Goal: Contribute content

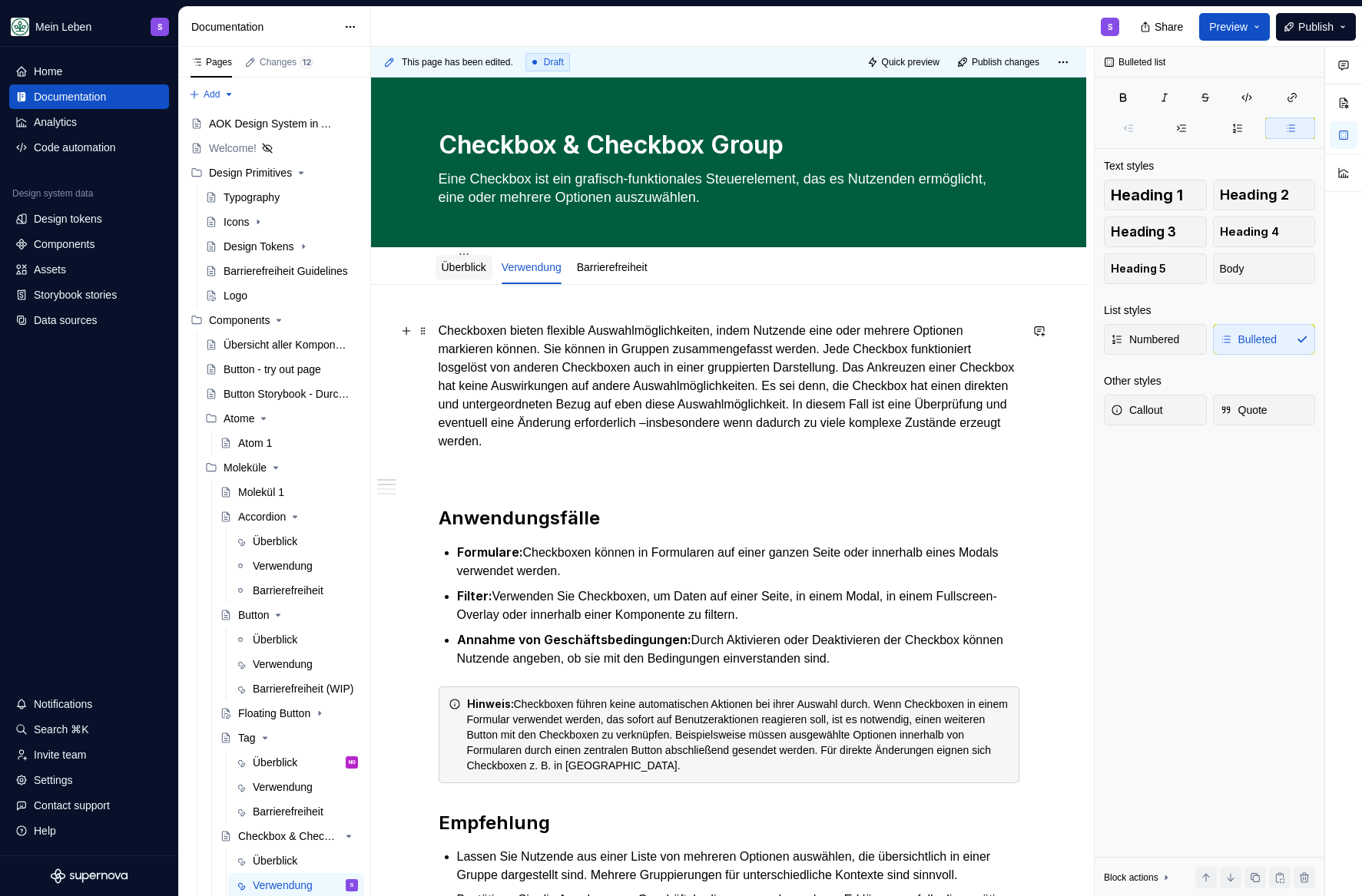
click at [451, 267] on link "Überblick" at bounding box center [464, 267] width 44 height 12
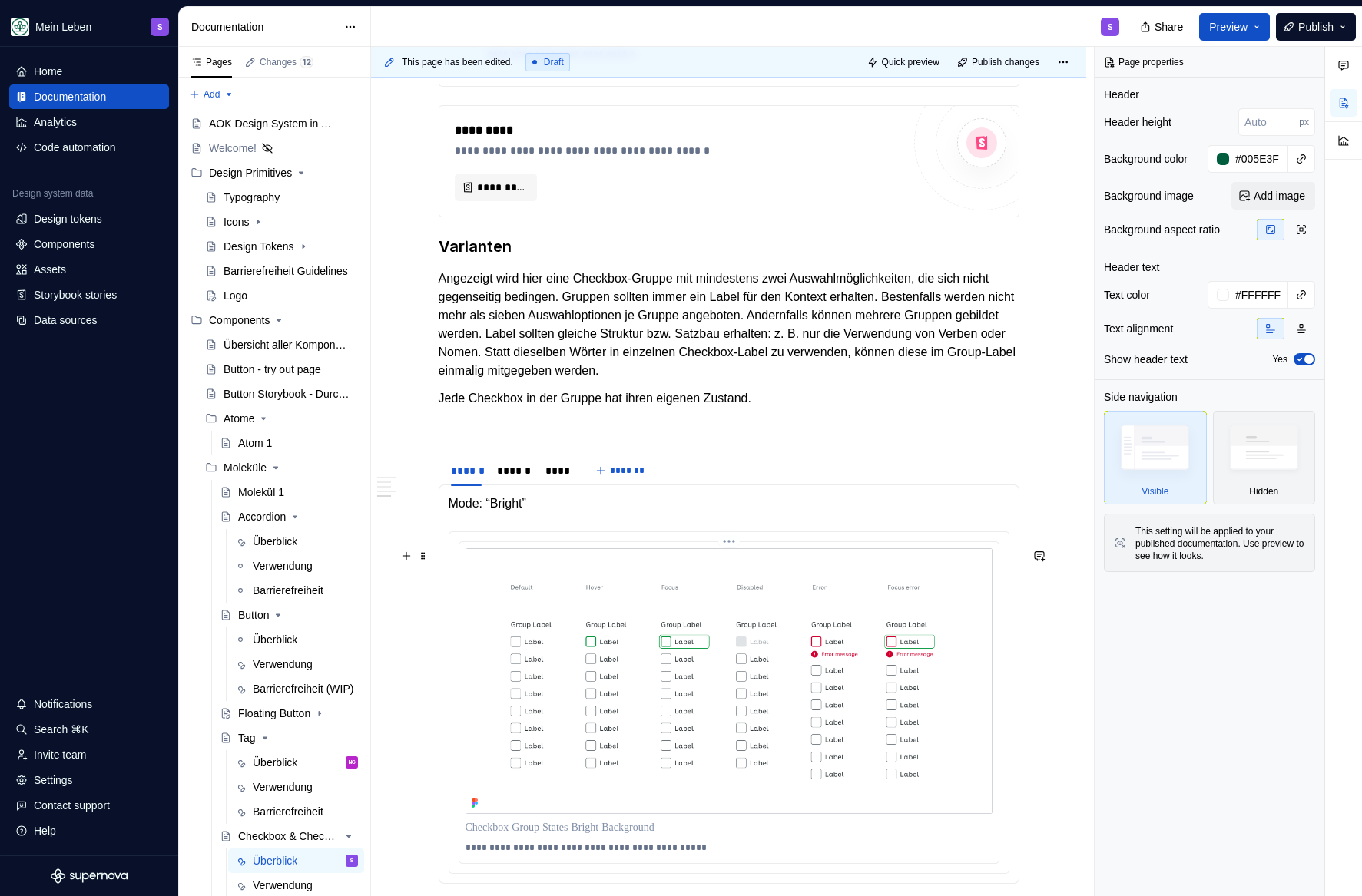
scroll to position [1843, 0]
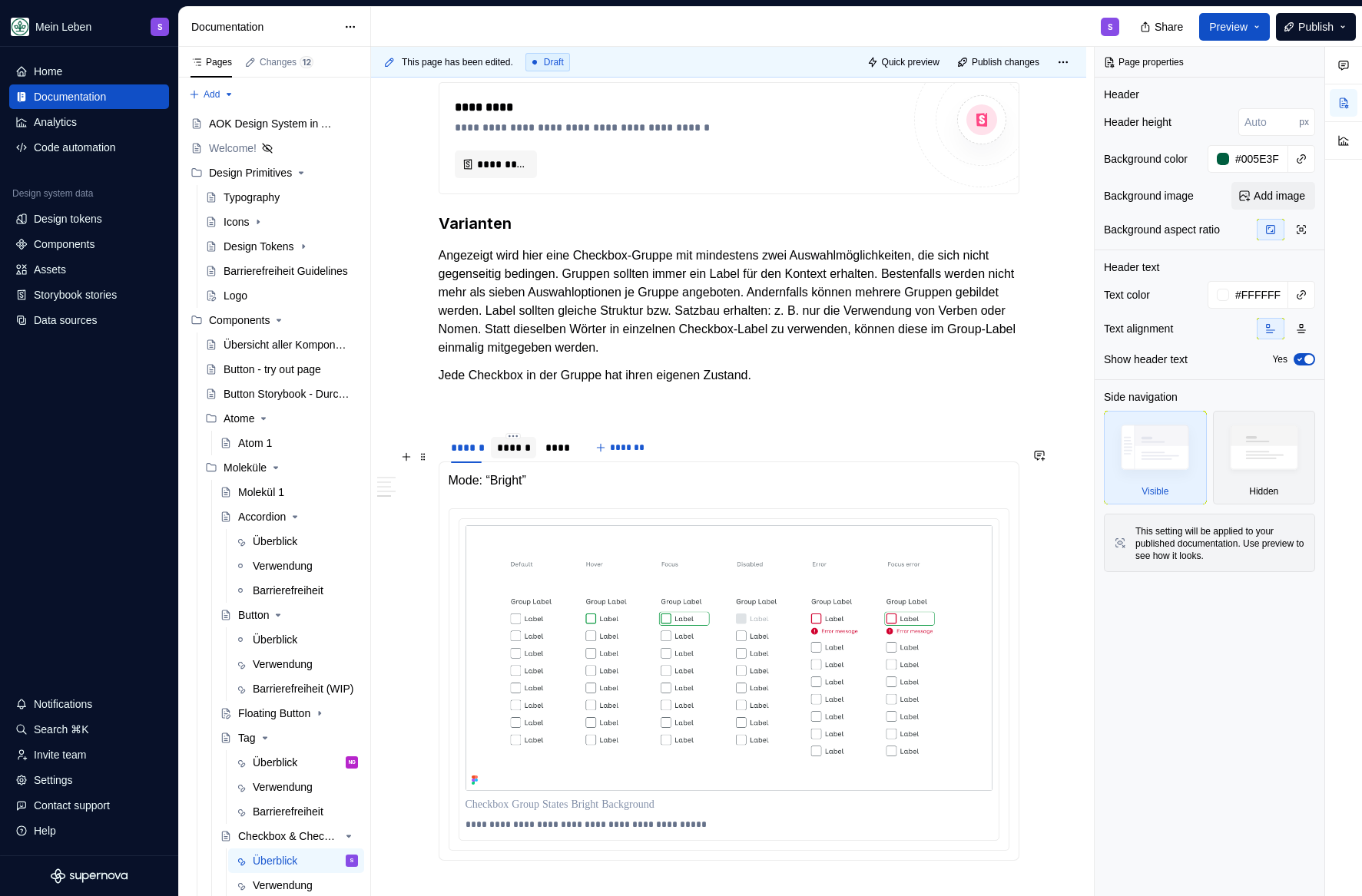
click at [513, 458] on div "******" at bounding box center [513, 447] width 45 height 21
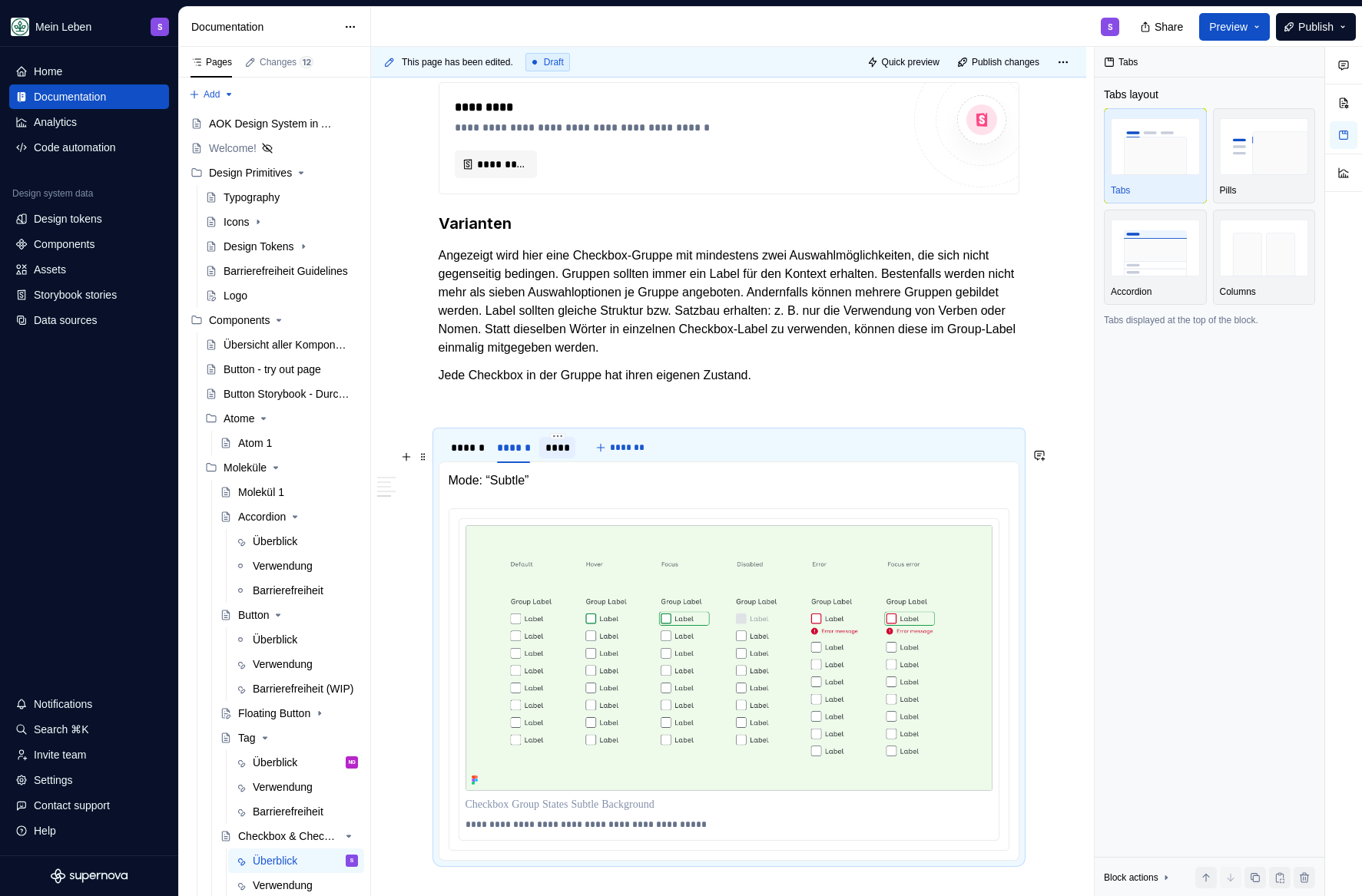
click at [550, 455] on div "****" at bounding box center [557, 447] width 24 height 15
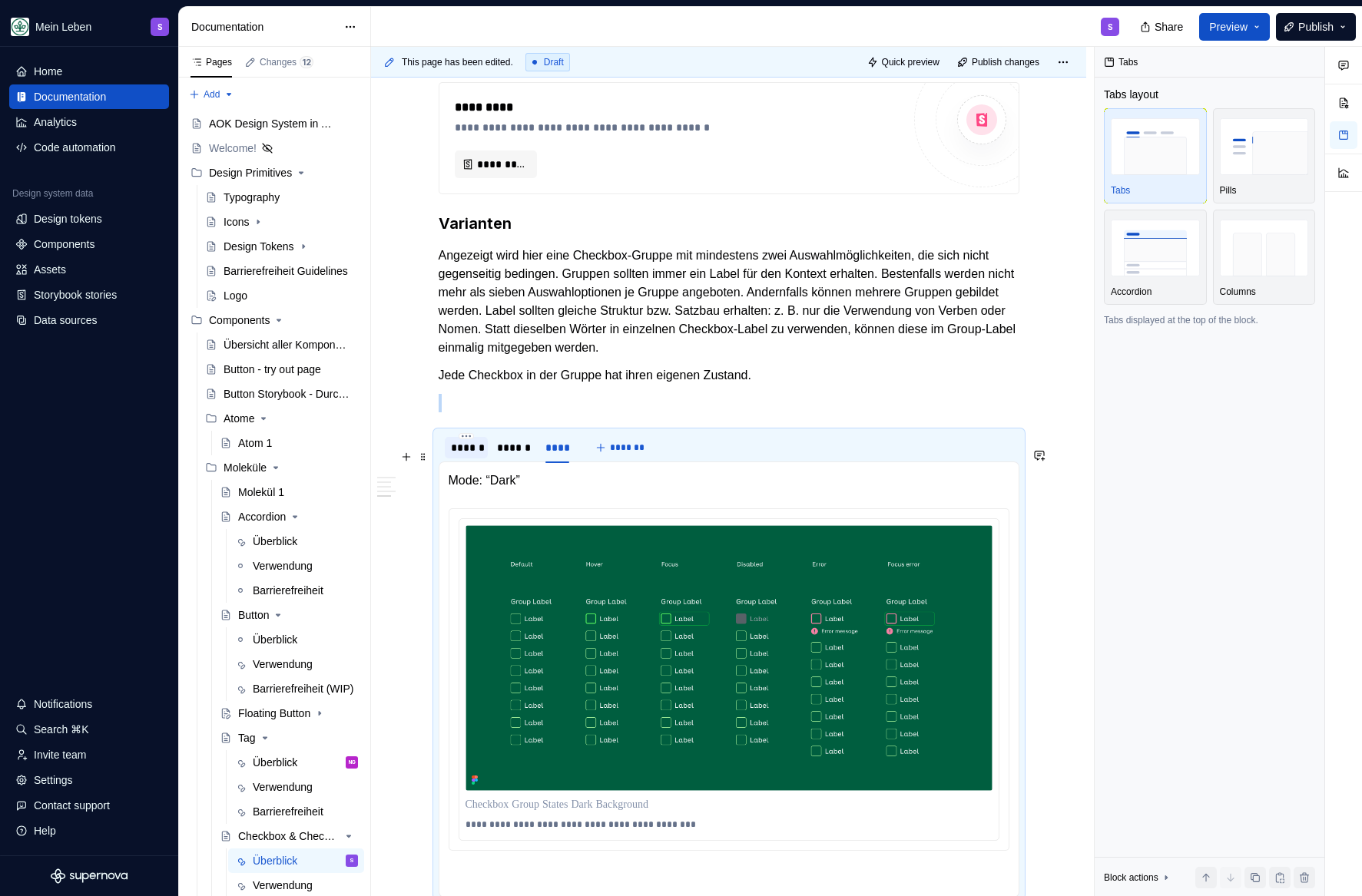
click at [465, 455] on div "******" at bounding box center [466, 447] width 31 height 15
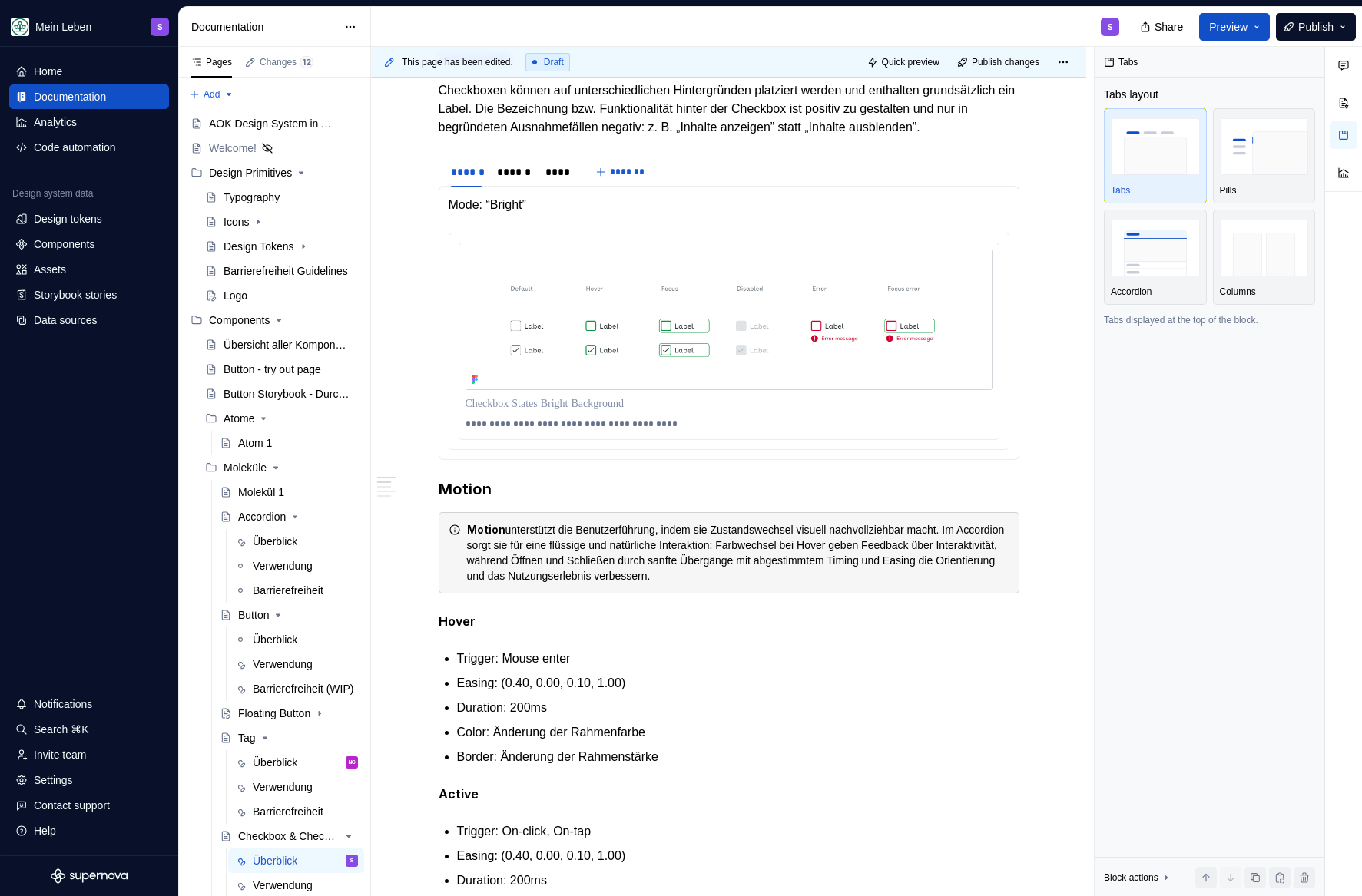
scroll to position [0, 0]
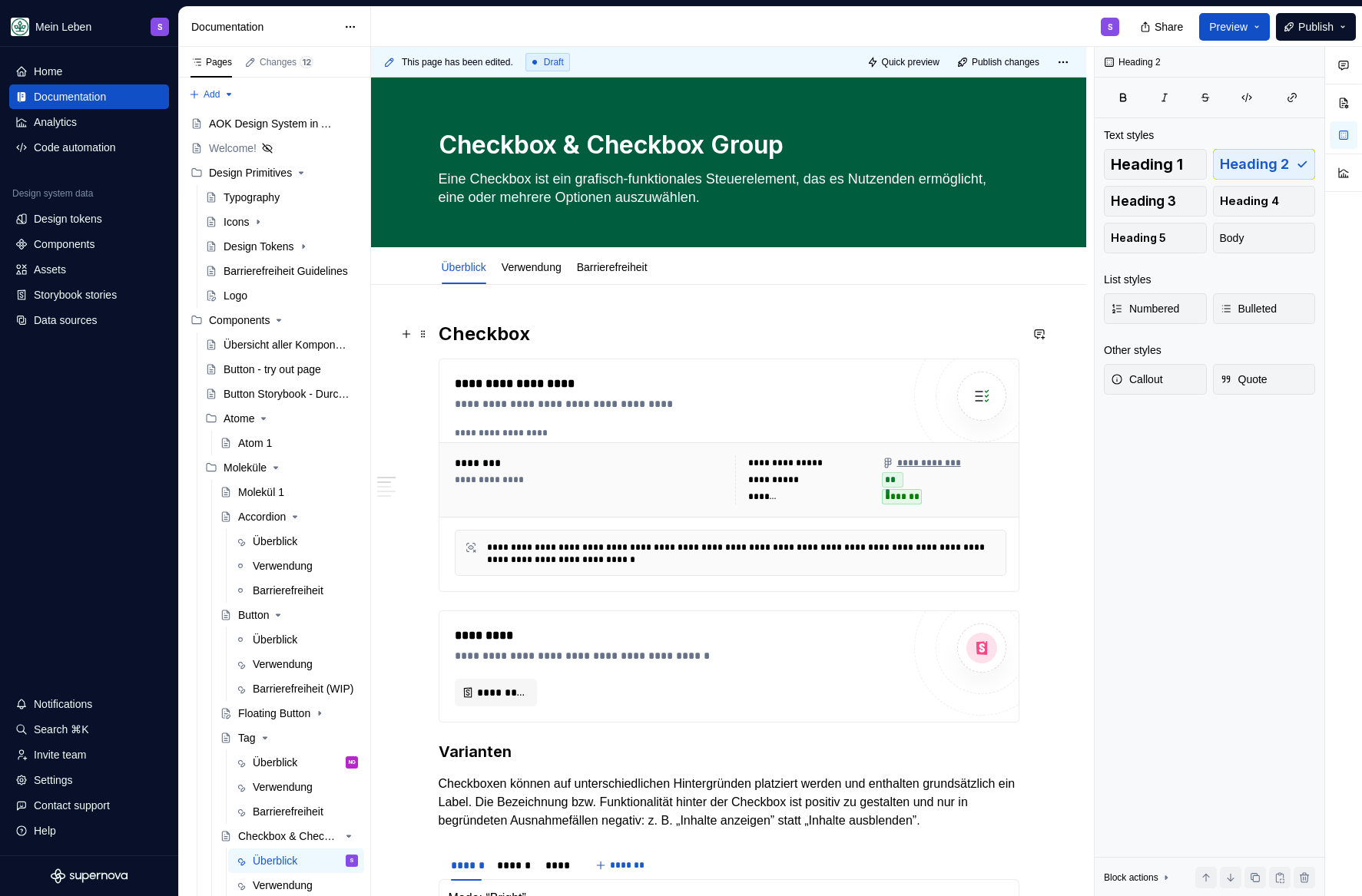
click at [568, 333] on h2 "Checkbox" at bounding box center [729, 334] width 581 height 25
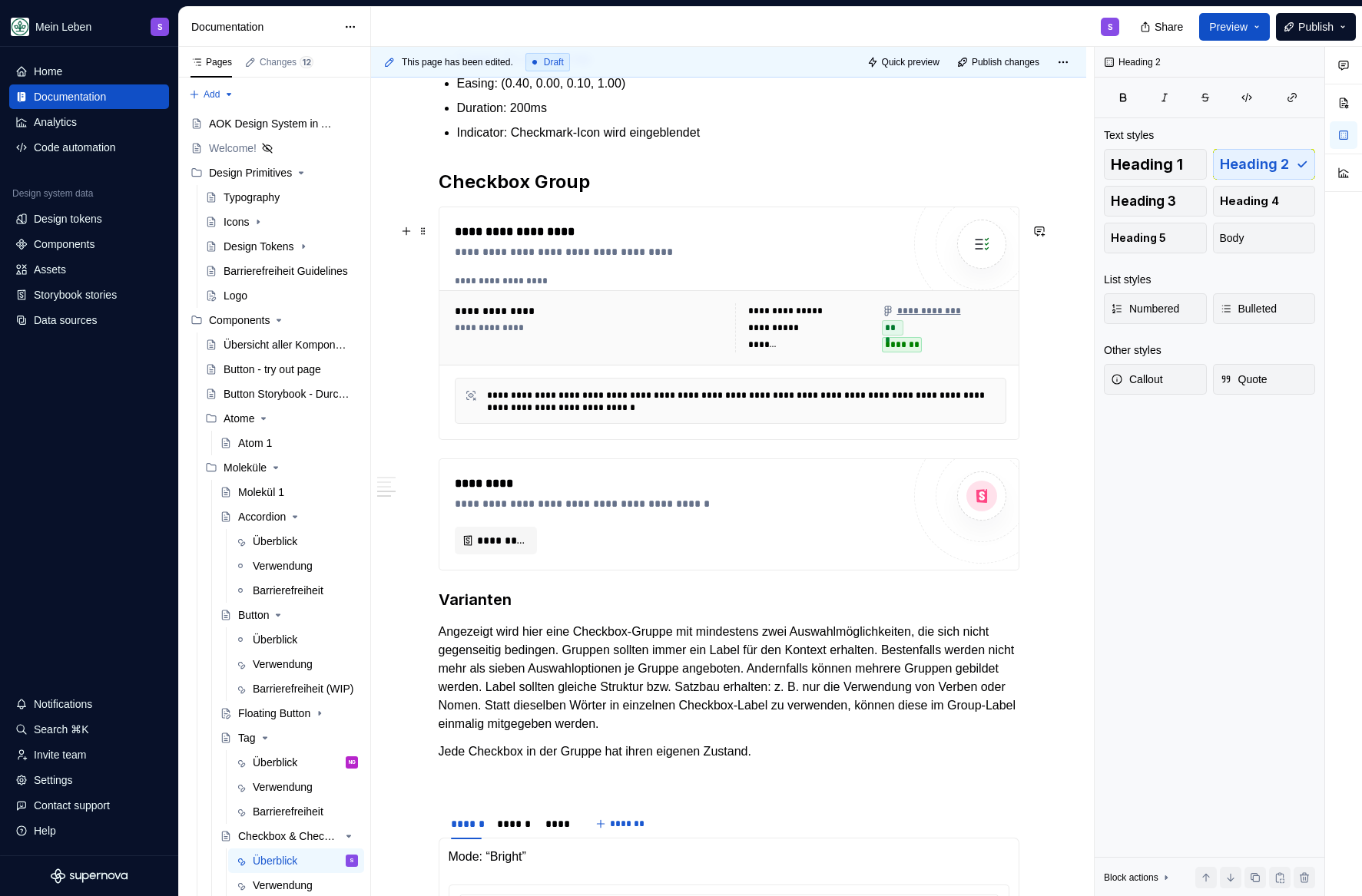
scroll to position [1465, 0]
click at [627, 243] on div "**********" at bounding box center [678, 233] width 447 height 18
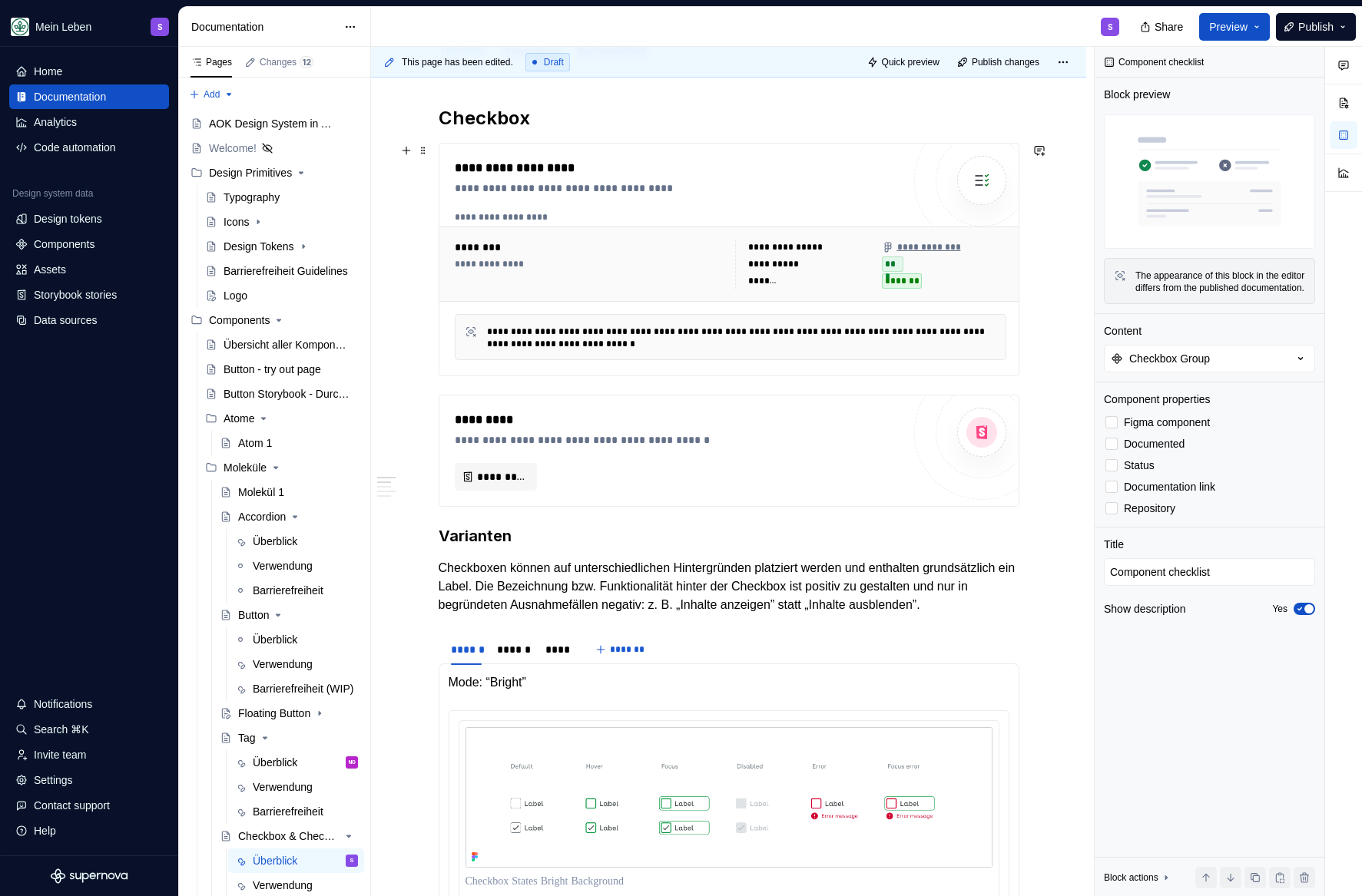
scroll to position [0, 0]
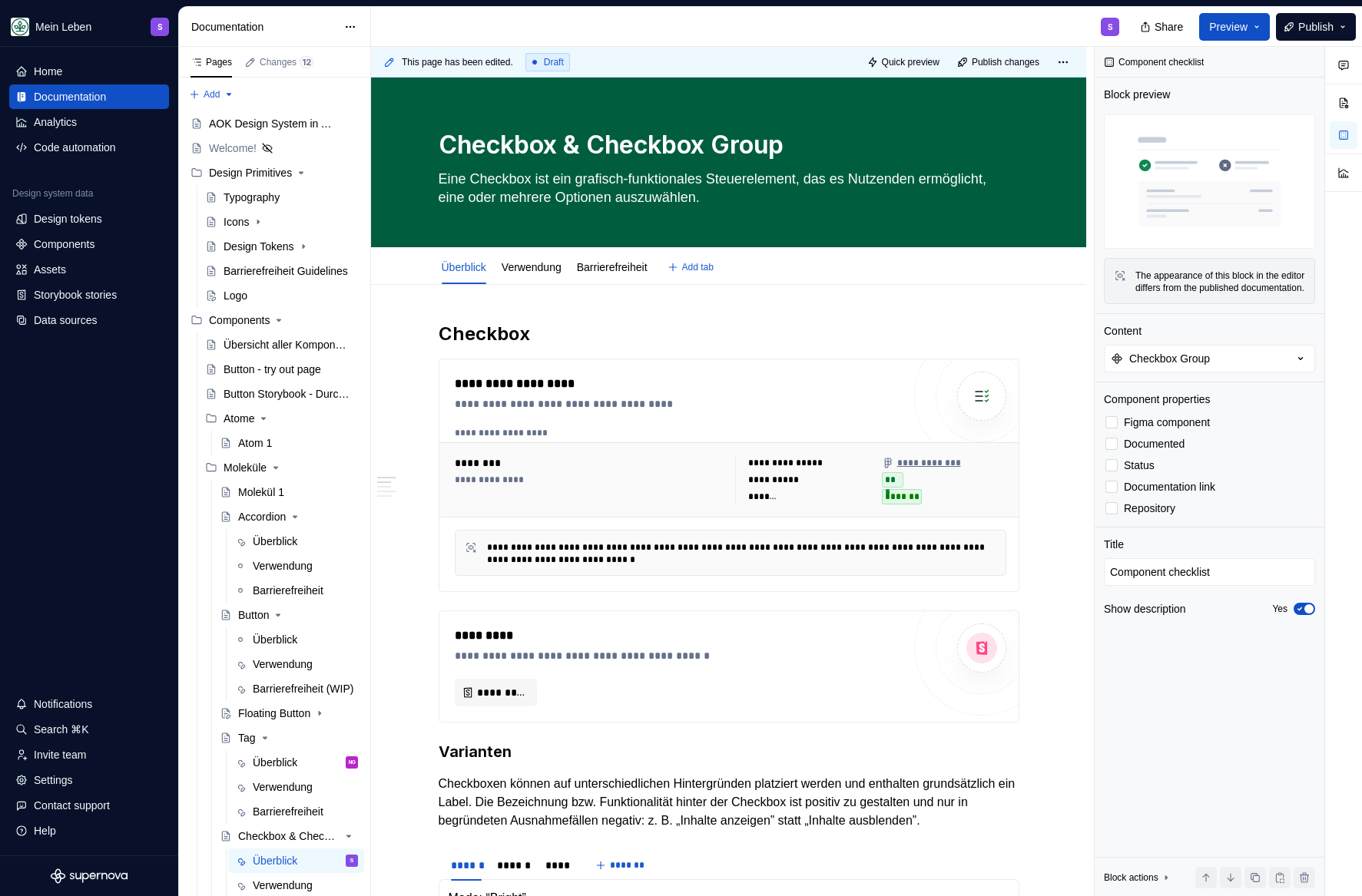
type textarea "*"
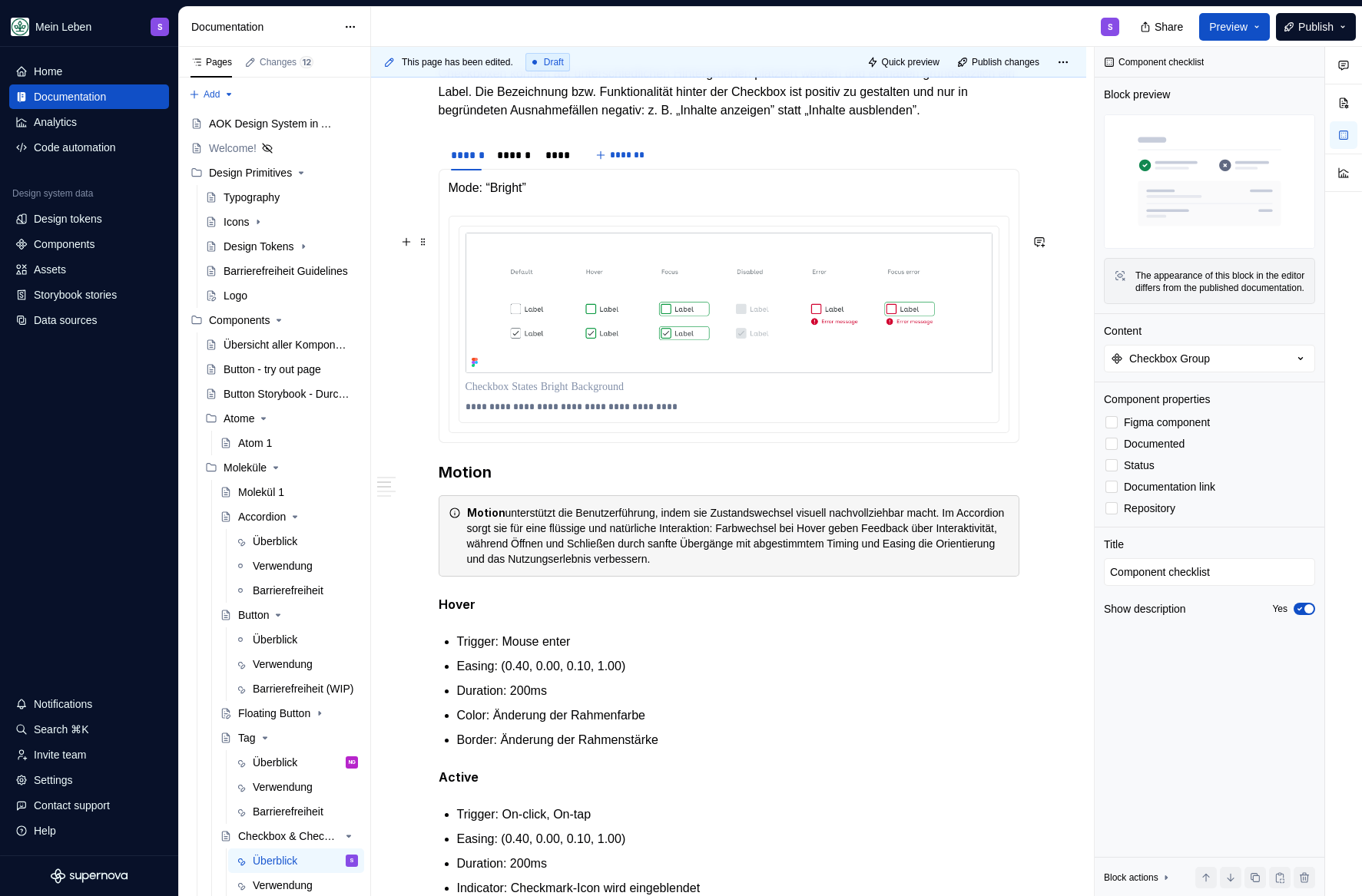
scroll to position [313, 0]
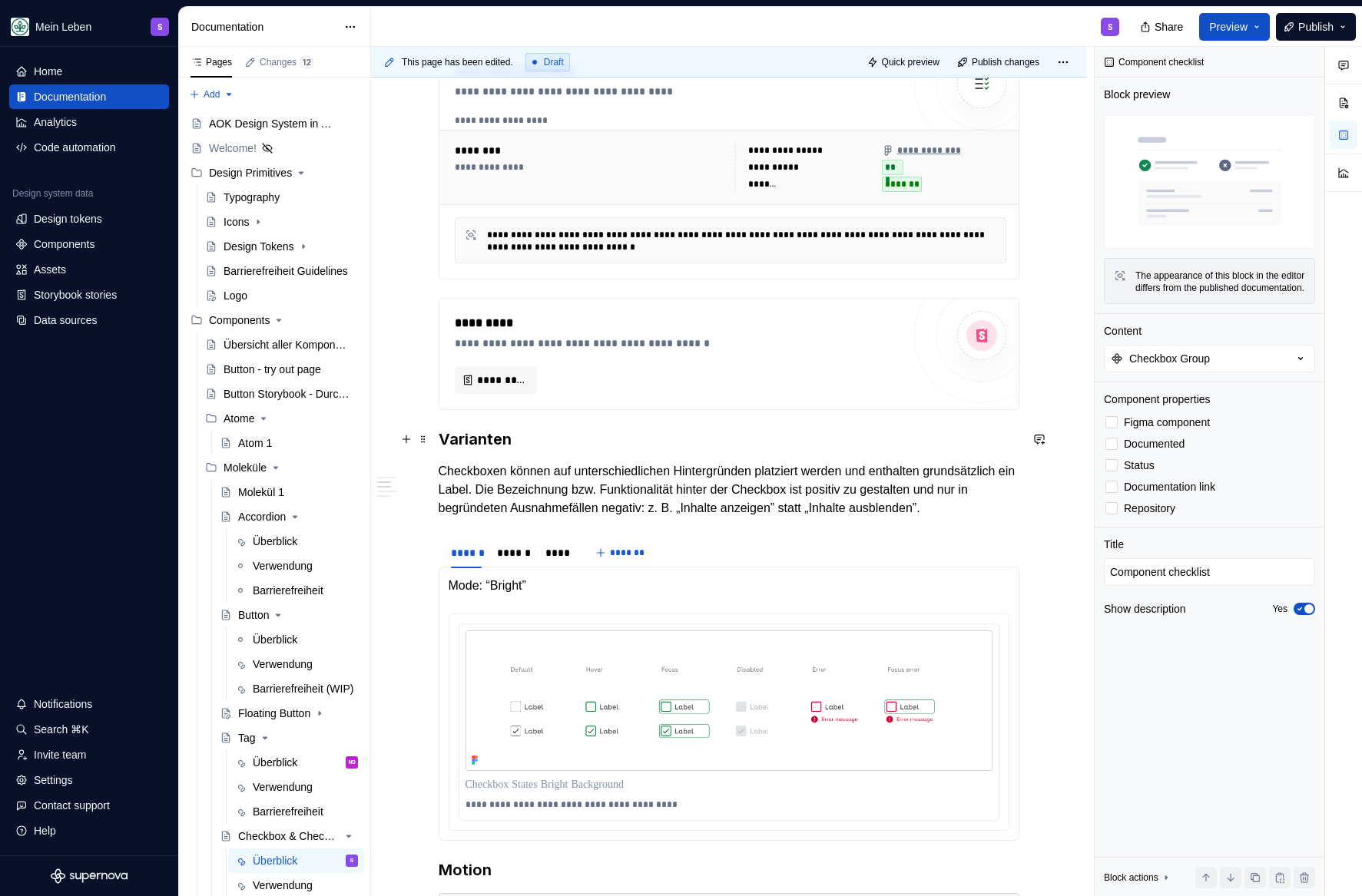
click at [440, 437] on h3 "Varianten" at bounding box center [729, 439] width 581 height 21
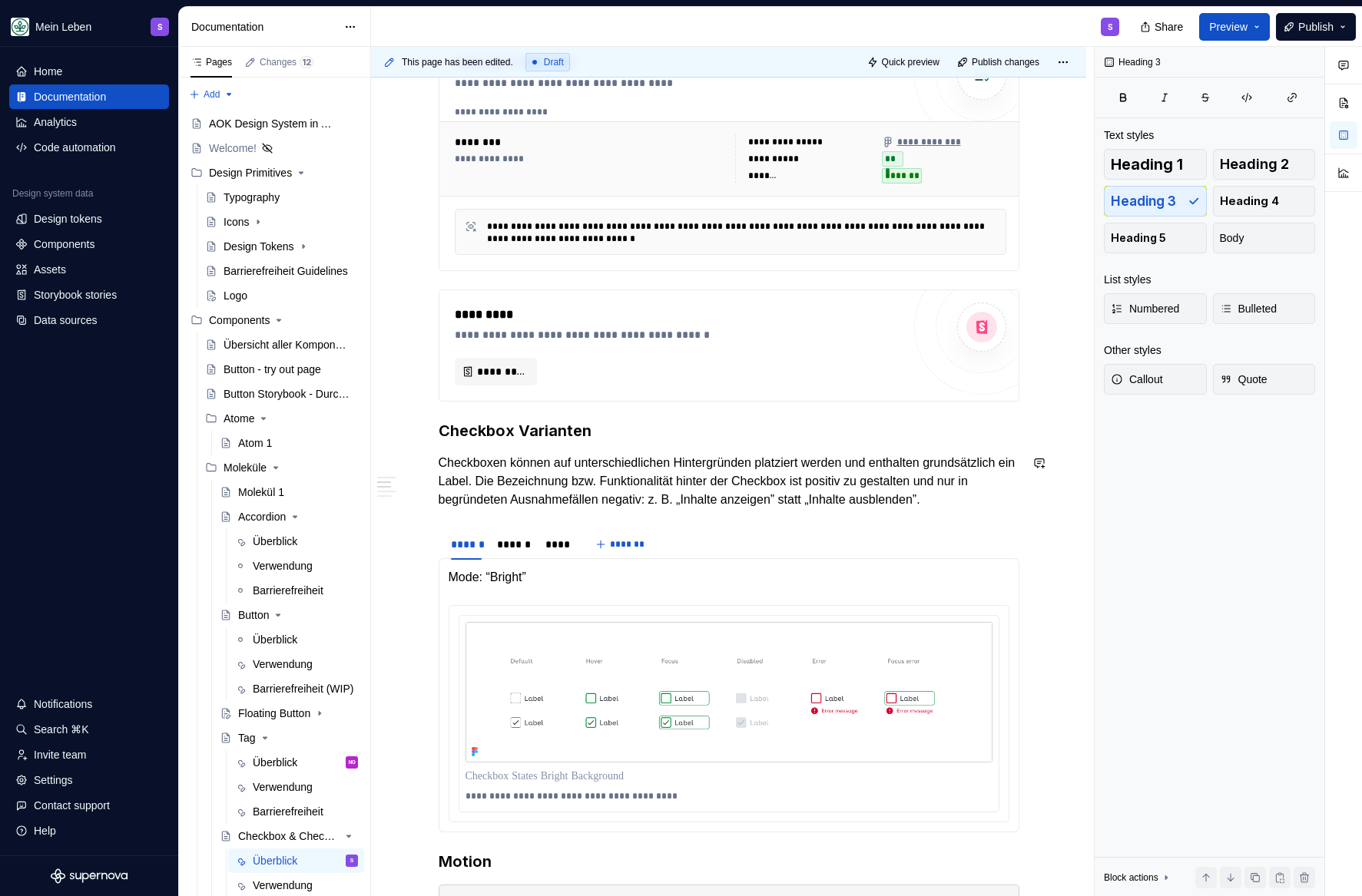
scroll to position [207, 0]
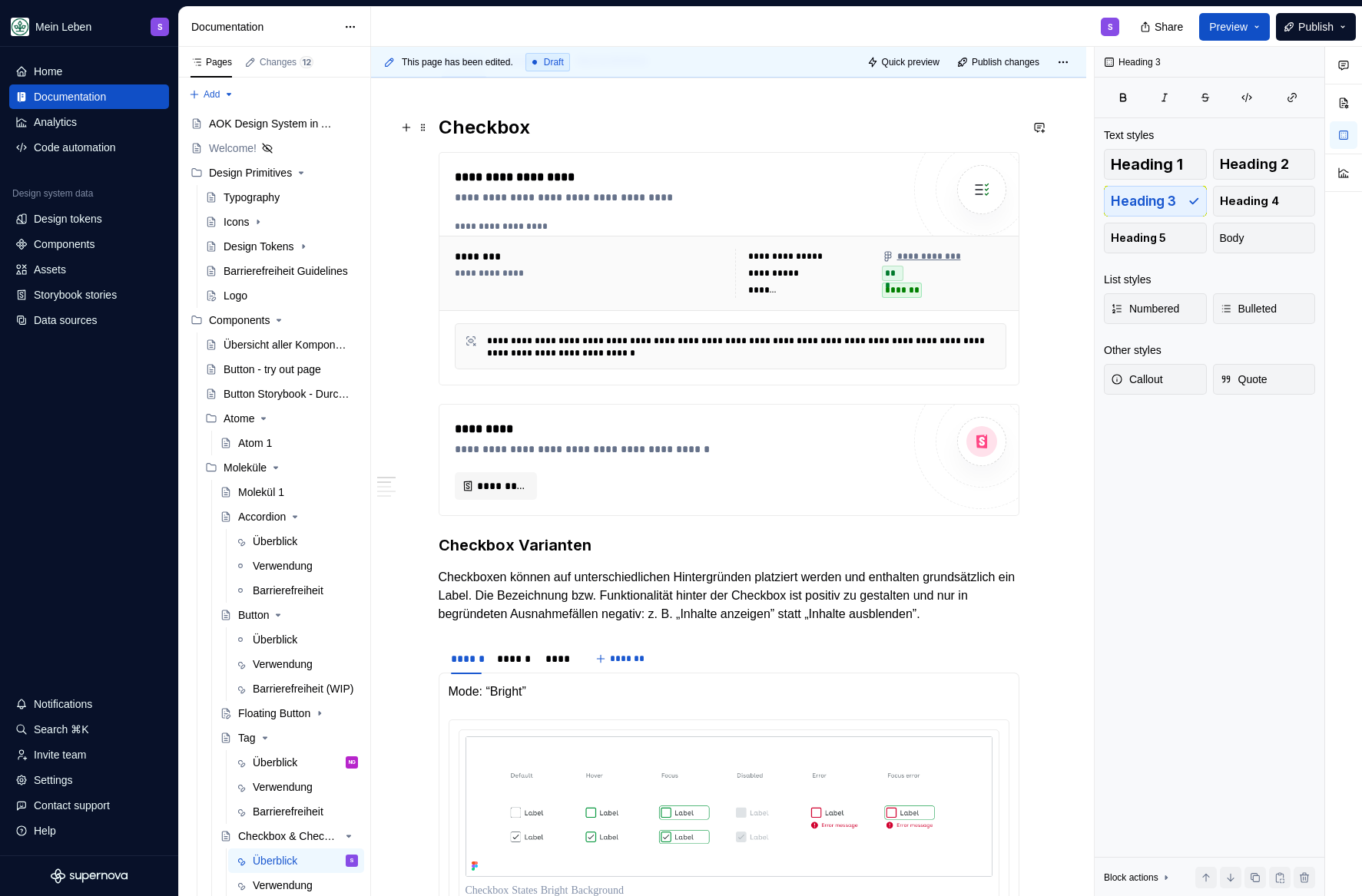
click at [532, 129] on h2 "Checkbox" at bounding box center [729, 127] width 581 height 25
click at [439, 545] on h3 "Checkbox Varianten" at bounding box center [729, 545] width 581 height 21
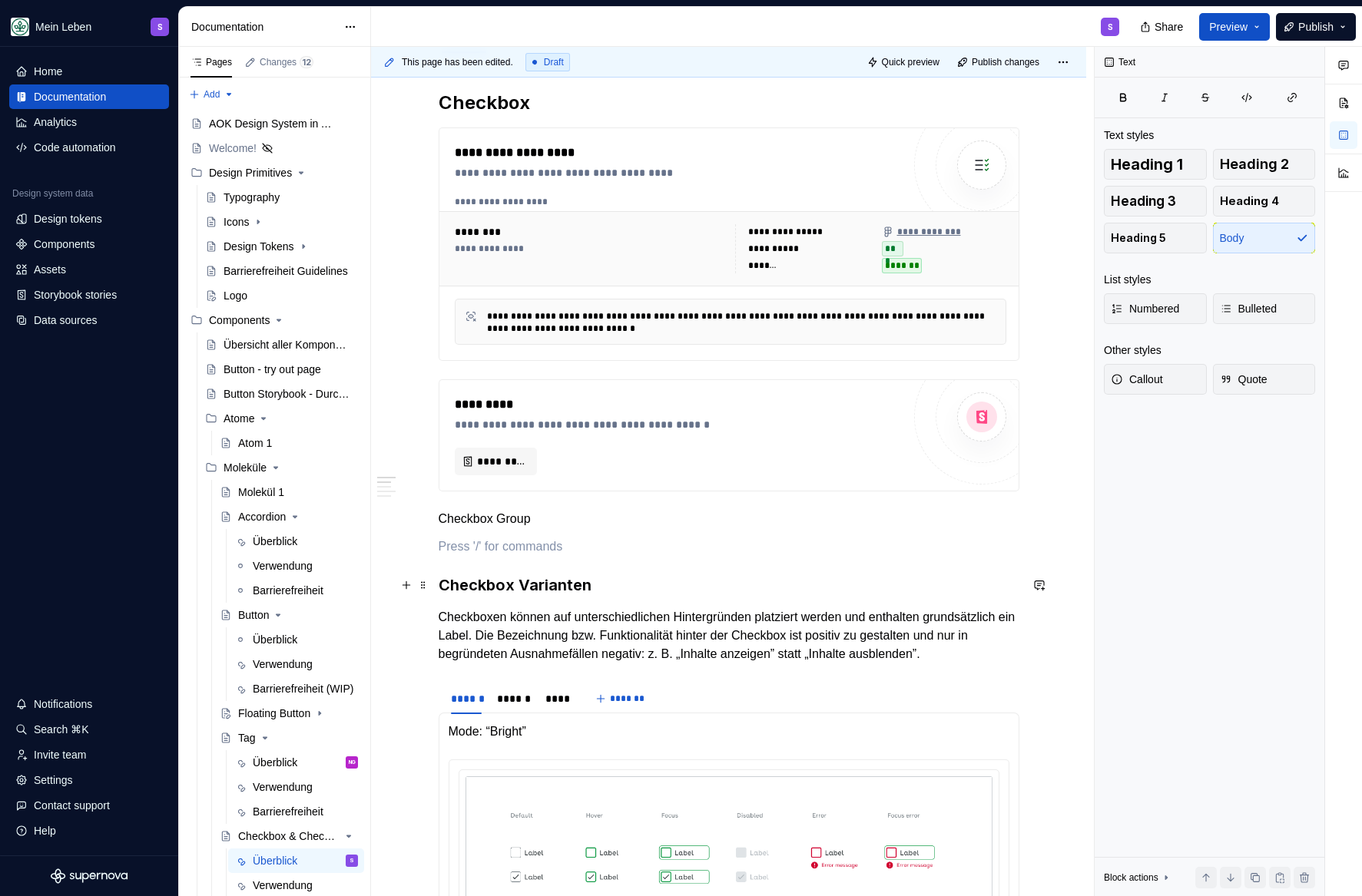
scroll to position [232, 0]
drag, startPoint x: 442, startPoint y: 596, endPoint x: 630, endPoint y: 595, distance: 188.0
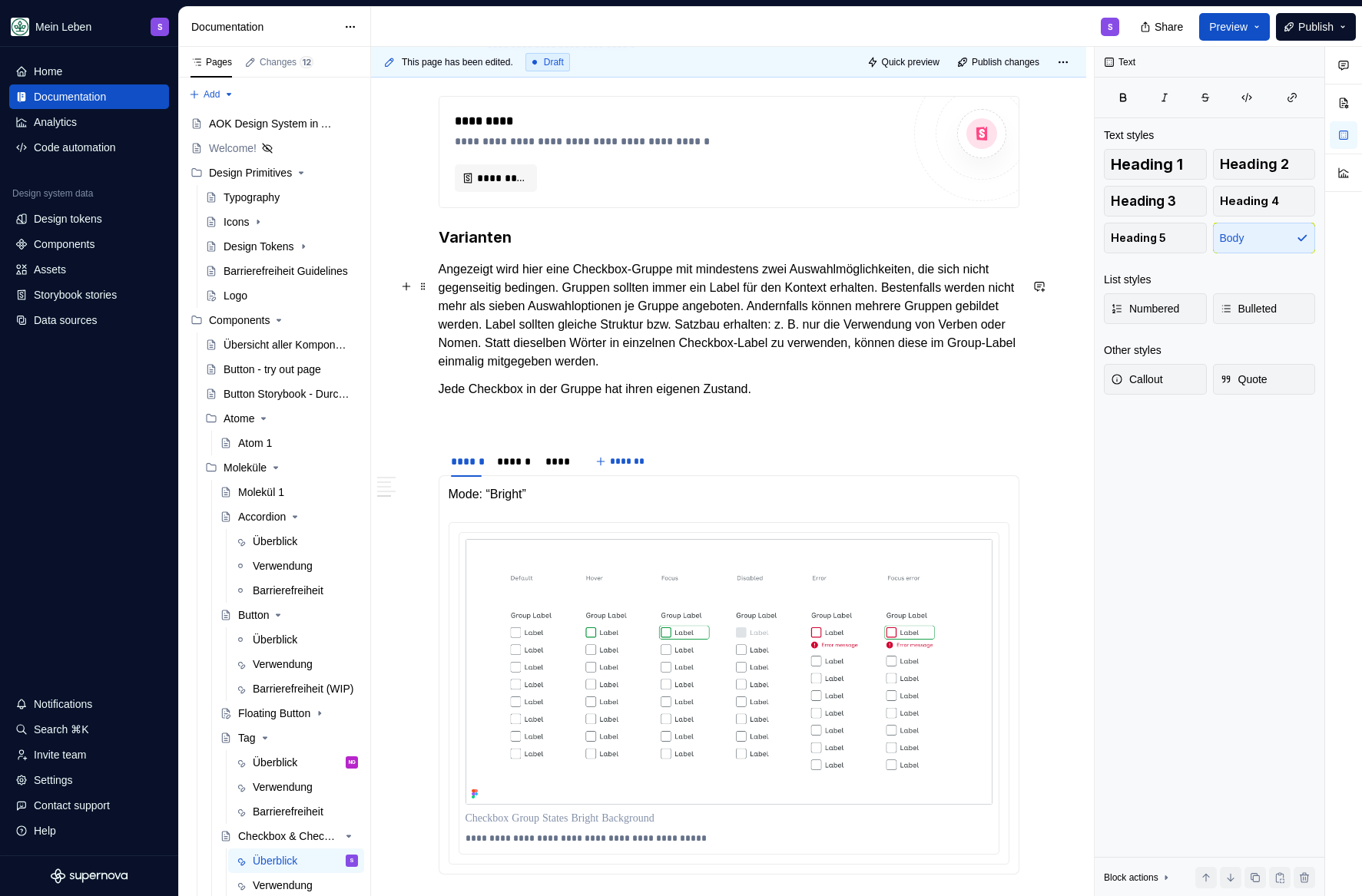
scroll to position [1883, 0]
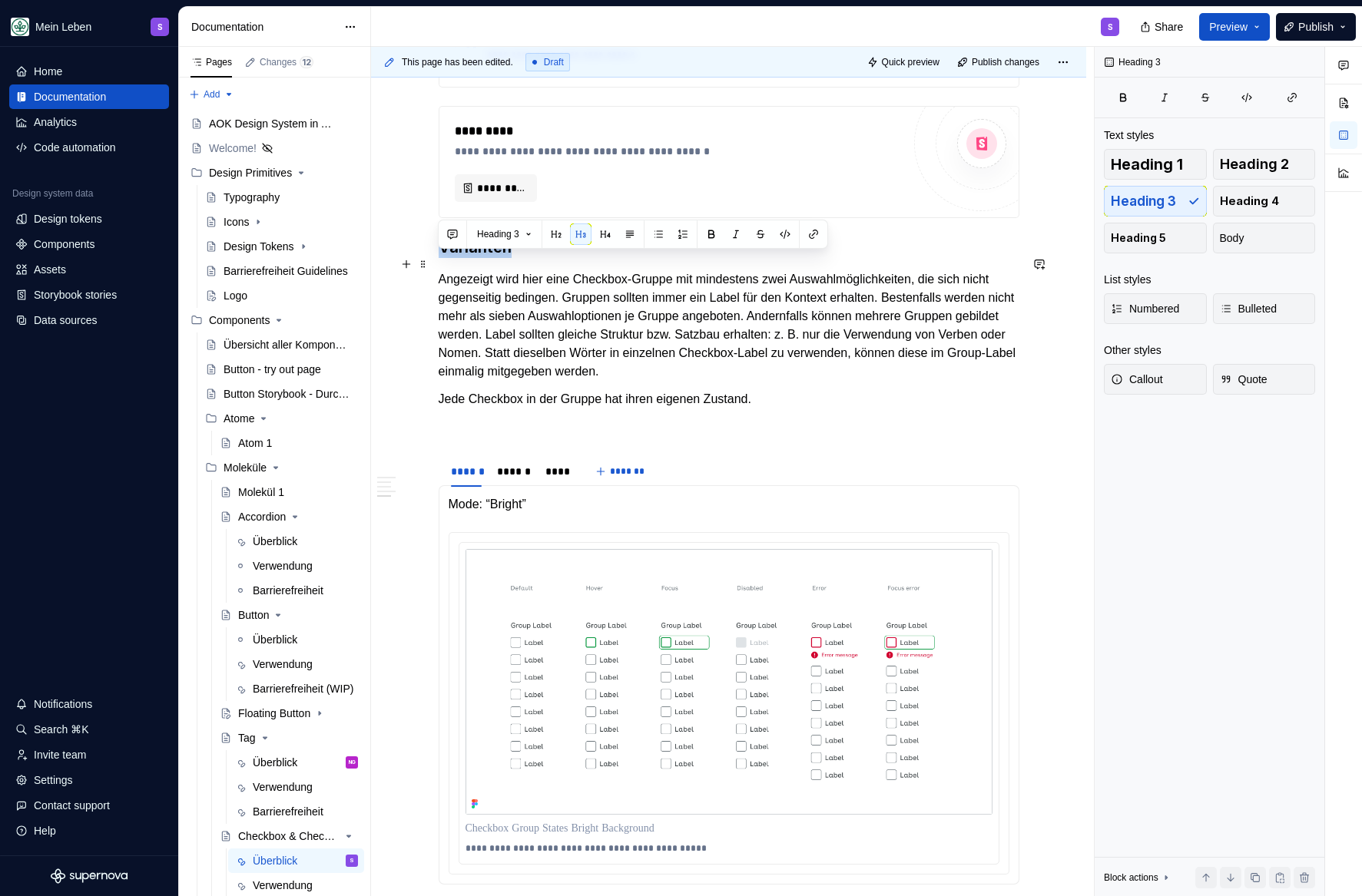
drag, startPoint x: 439, startPoint y: 262, endPoint x: 511, endPoint y: 261, distance: 72.0
click at [511, 258] on h3 "Varianten" at bounding box center [729, 247] width 581 height 21
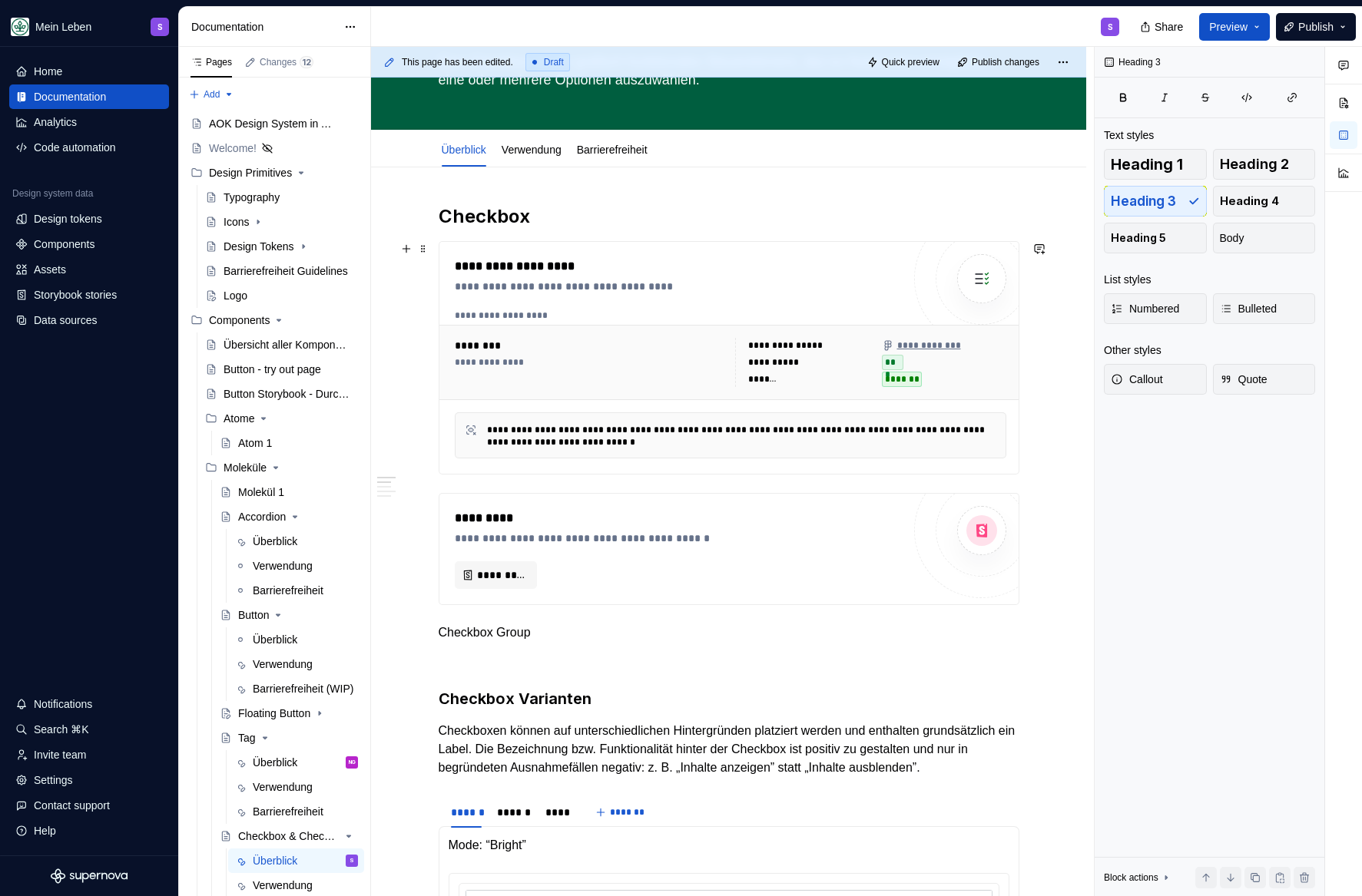
scroll to position [0, 0]
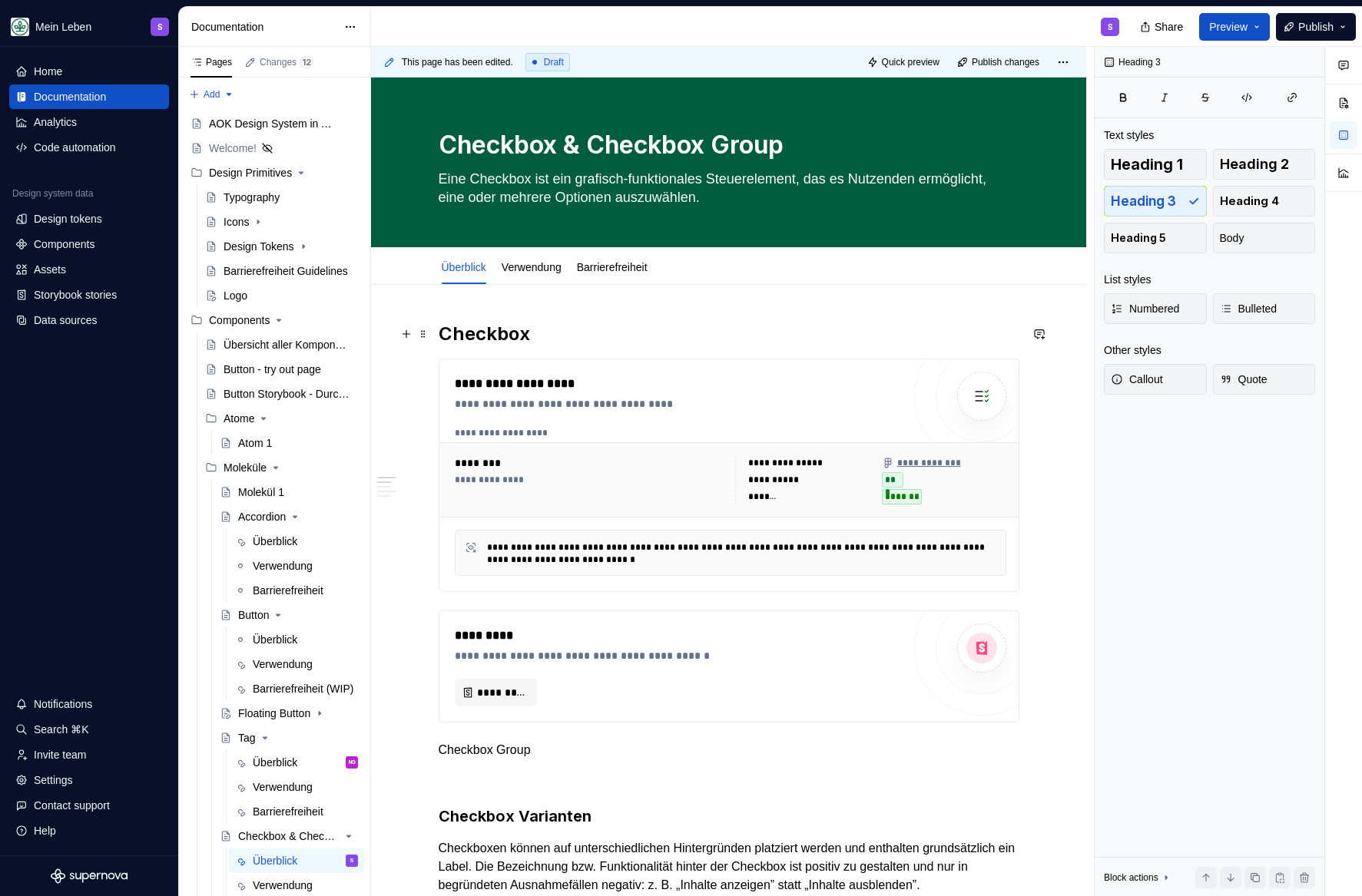
click at [613, 323] on h2 "Checkbox" at bounding box center [729, 334] width 581 height 25
click at [612, 326] on h2 "Checkbox" at bounding box center [729, 334] width 581 height 25
click at [611, 329] on h2 "Checkbox" at bounding box center [729, 334] width 581 height 25
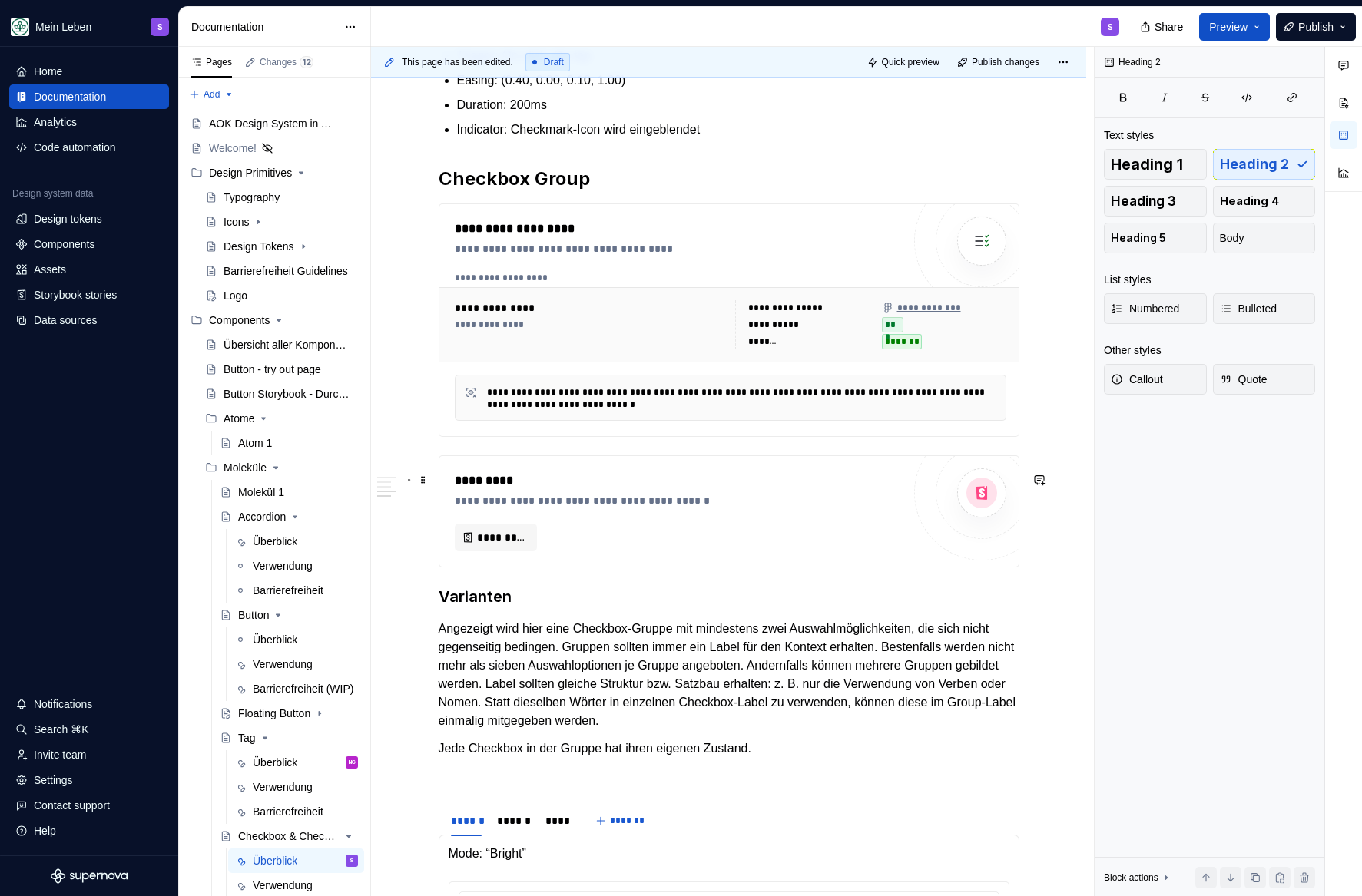
scroll to position [1550, 0]
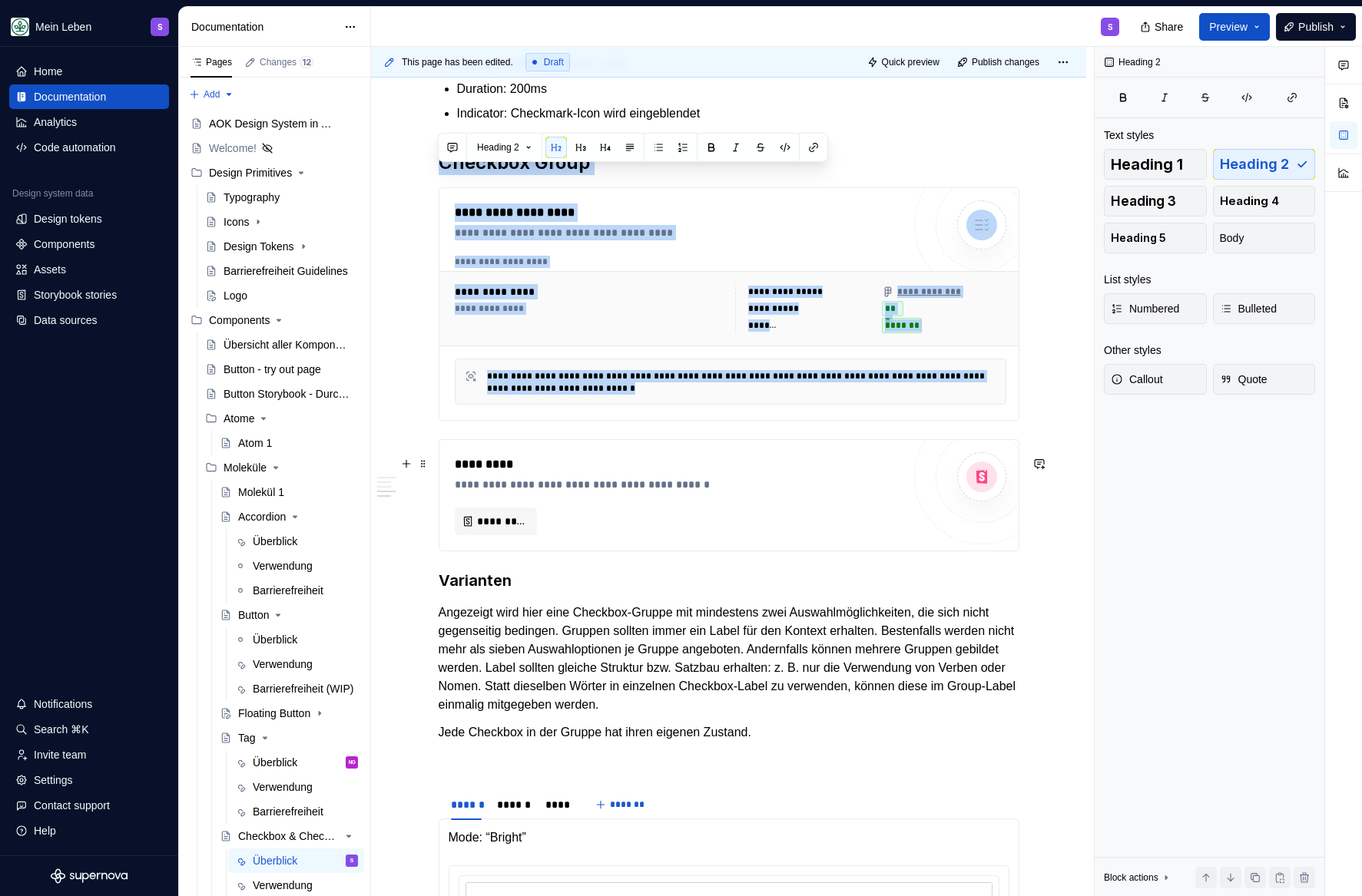
drag, startPoint x: 439, startPoint y: 180, endPoint x: 665, endPoint y: 567, distance: 448.2
click at [665, 567] on div "**********" at bounding box center [729, 1] width 581 height 2458
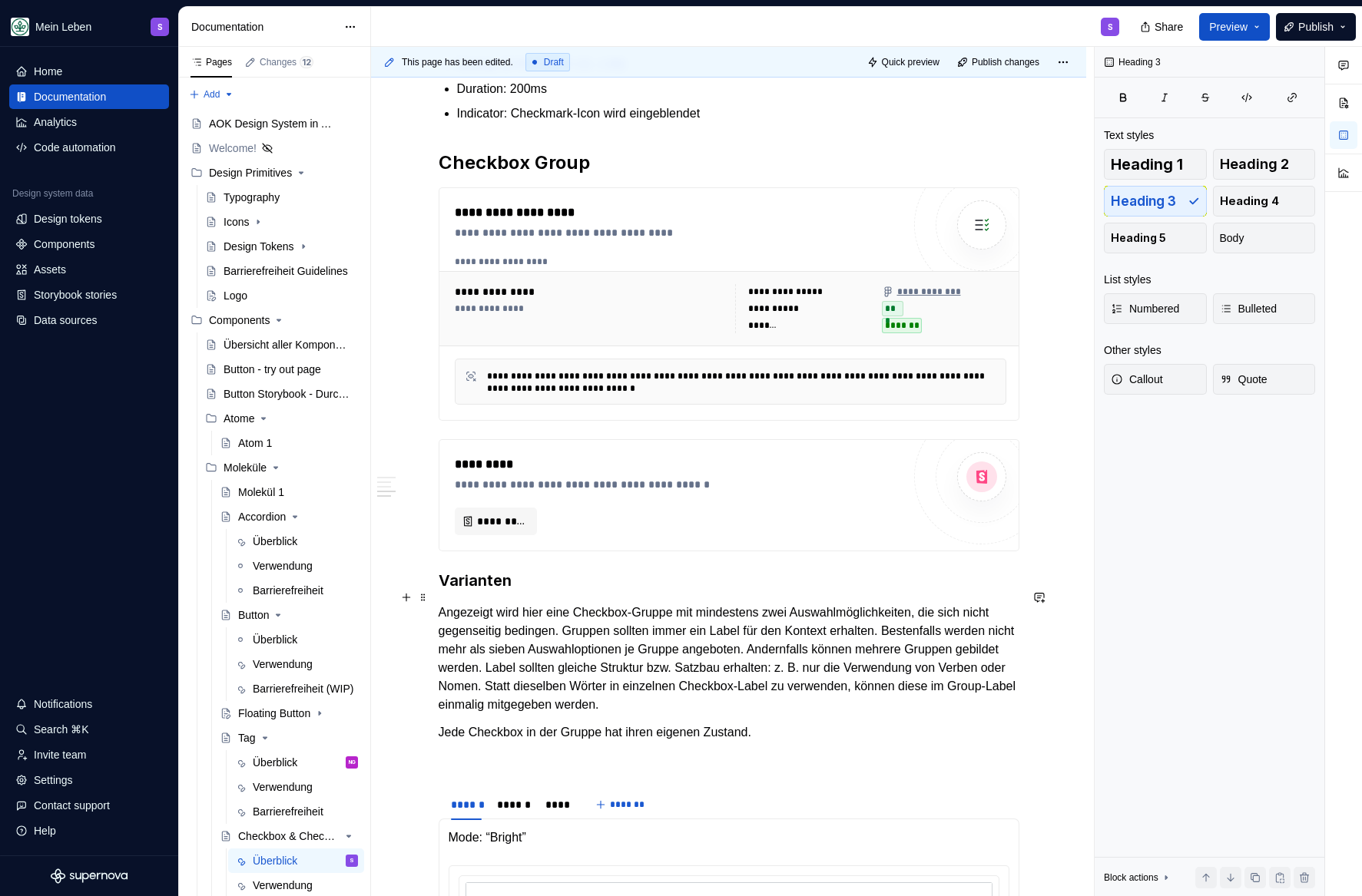
click at [447, 591] on h3 "Varianten" at bounding box center [729, 580] width 581 height 21
click at [545, 591] on h3 "Varianten" at bounding box center [729, 580] width 581 height 21
click at [661, 590] on h3 "Varianten Checkbox Group" at bounding box center [729, 580] width 581 height 21
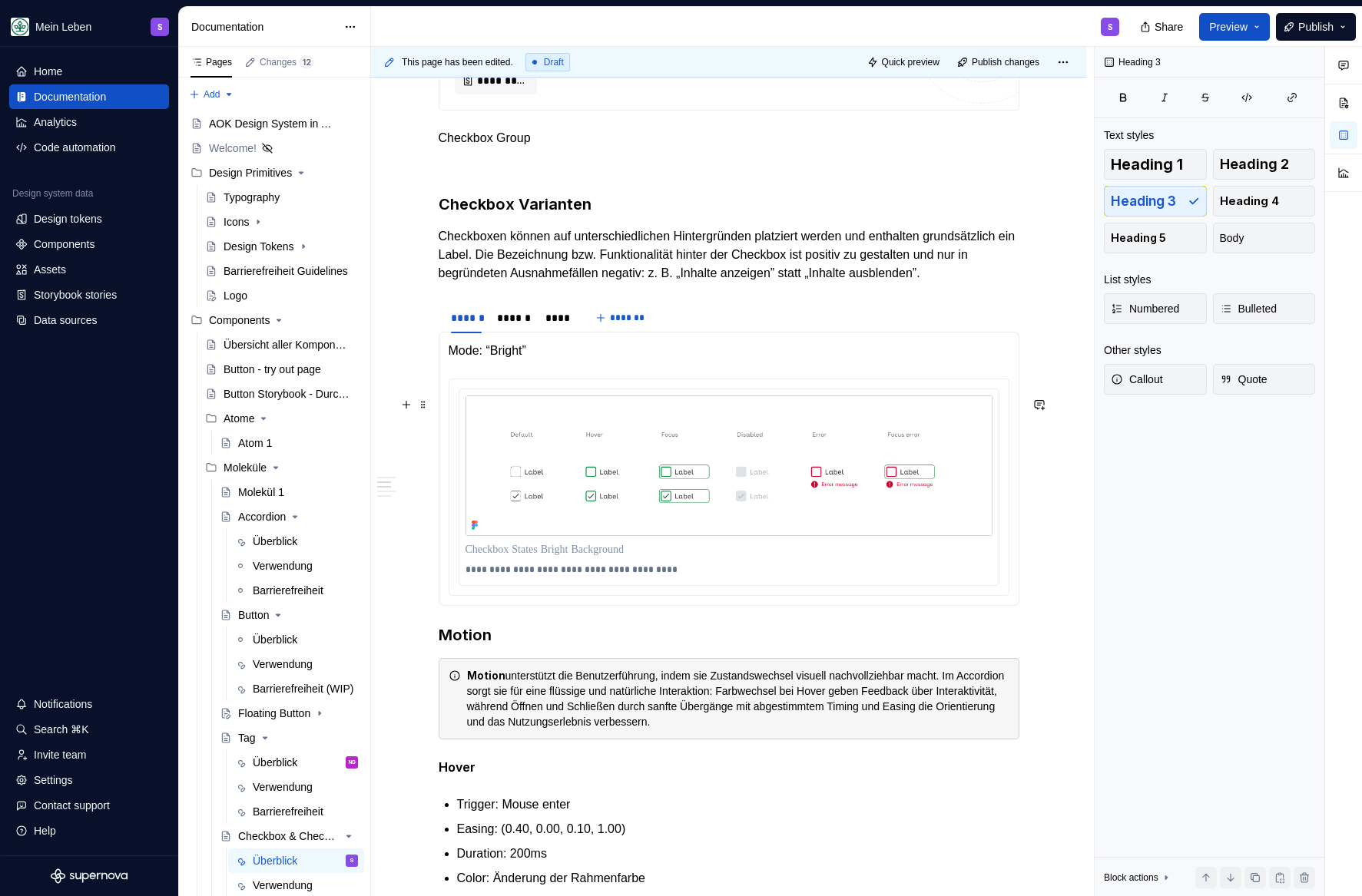
scroll to position [613, 0]
click at [524, 110] on div "**********" at bounding box center [729, 53] width 581 height 112
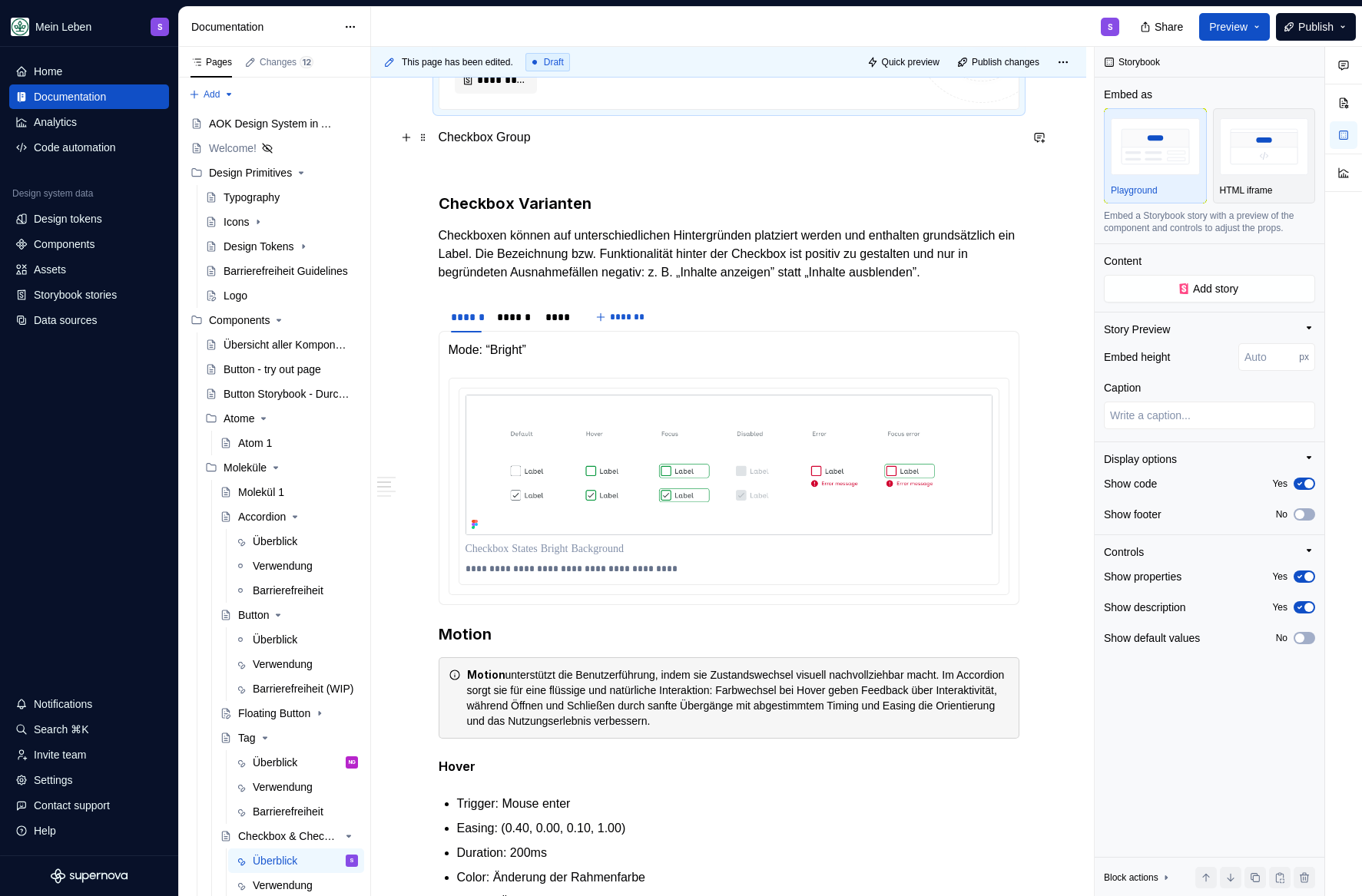
click at [496, 138] on p "Checkbox Group" at bounding box center [729, 137] width 581 height 18
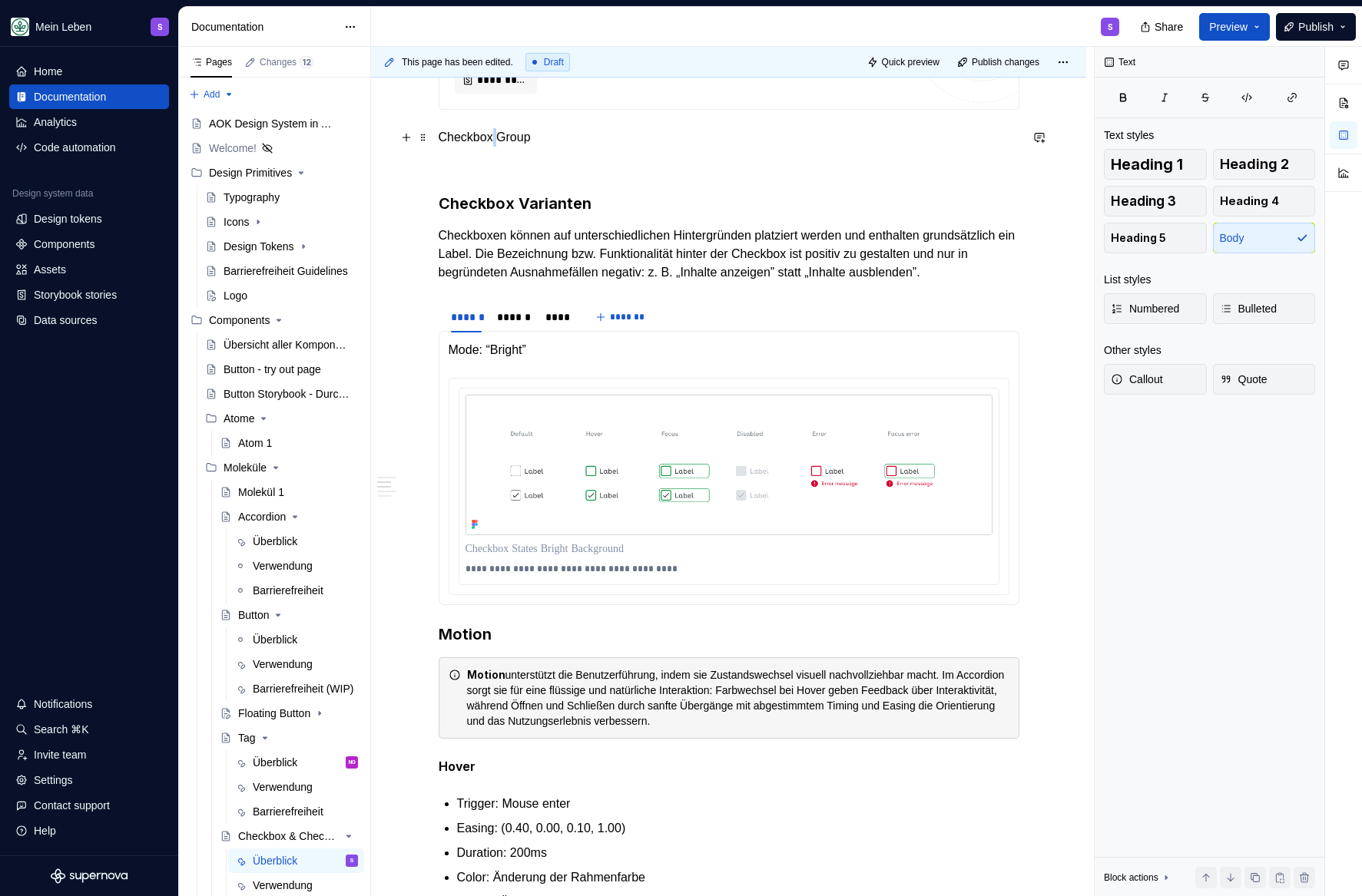
click at [496, 138] on p "Checkbox Group" at bounding box center [729, 137] width 581 height 18
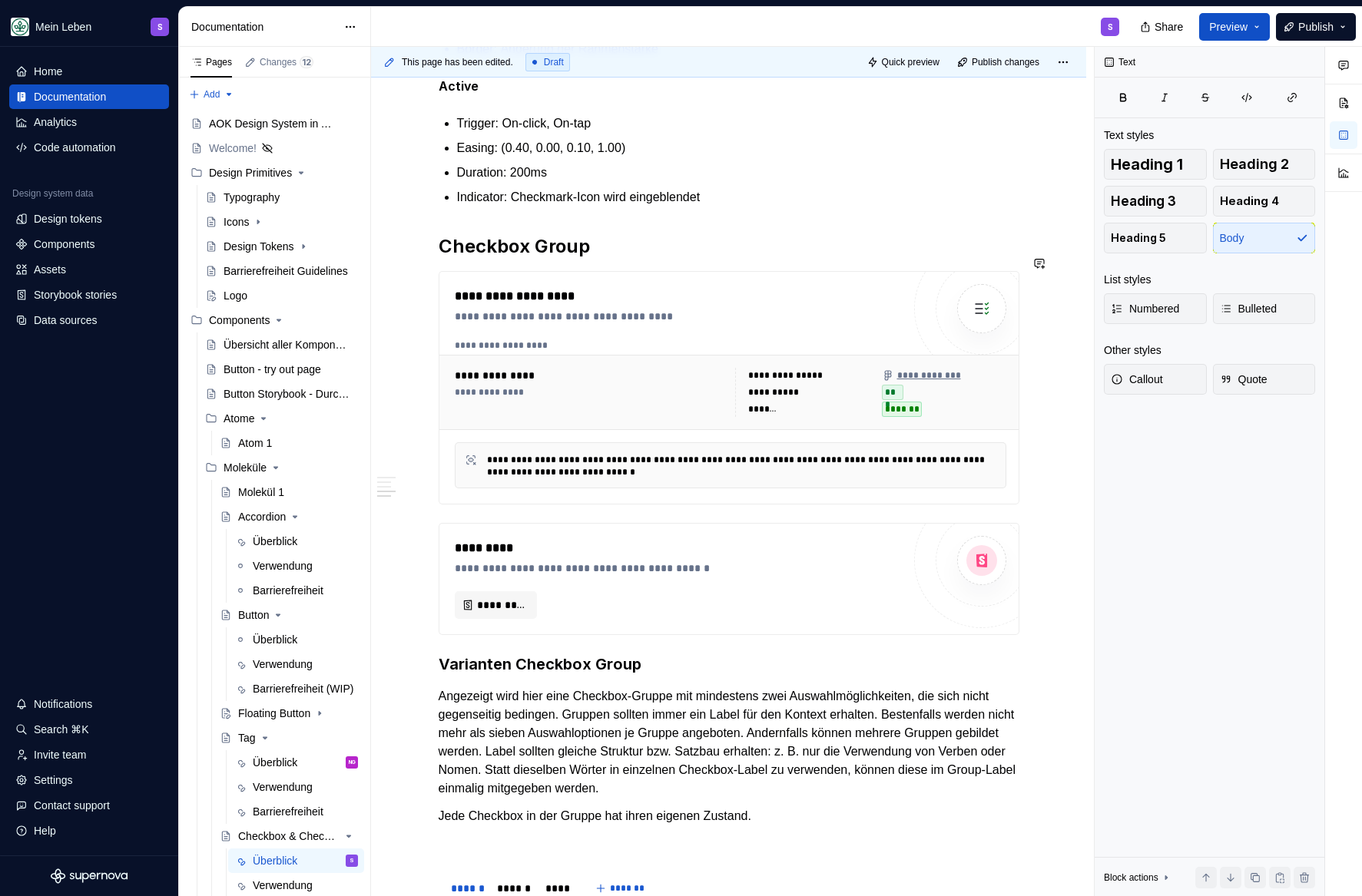
scroll to position [1548, 0]
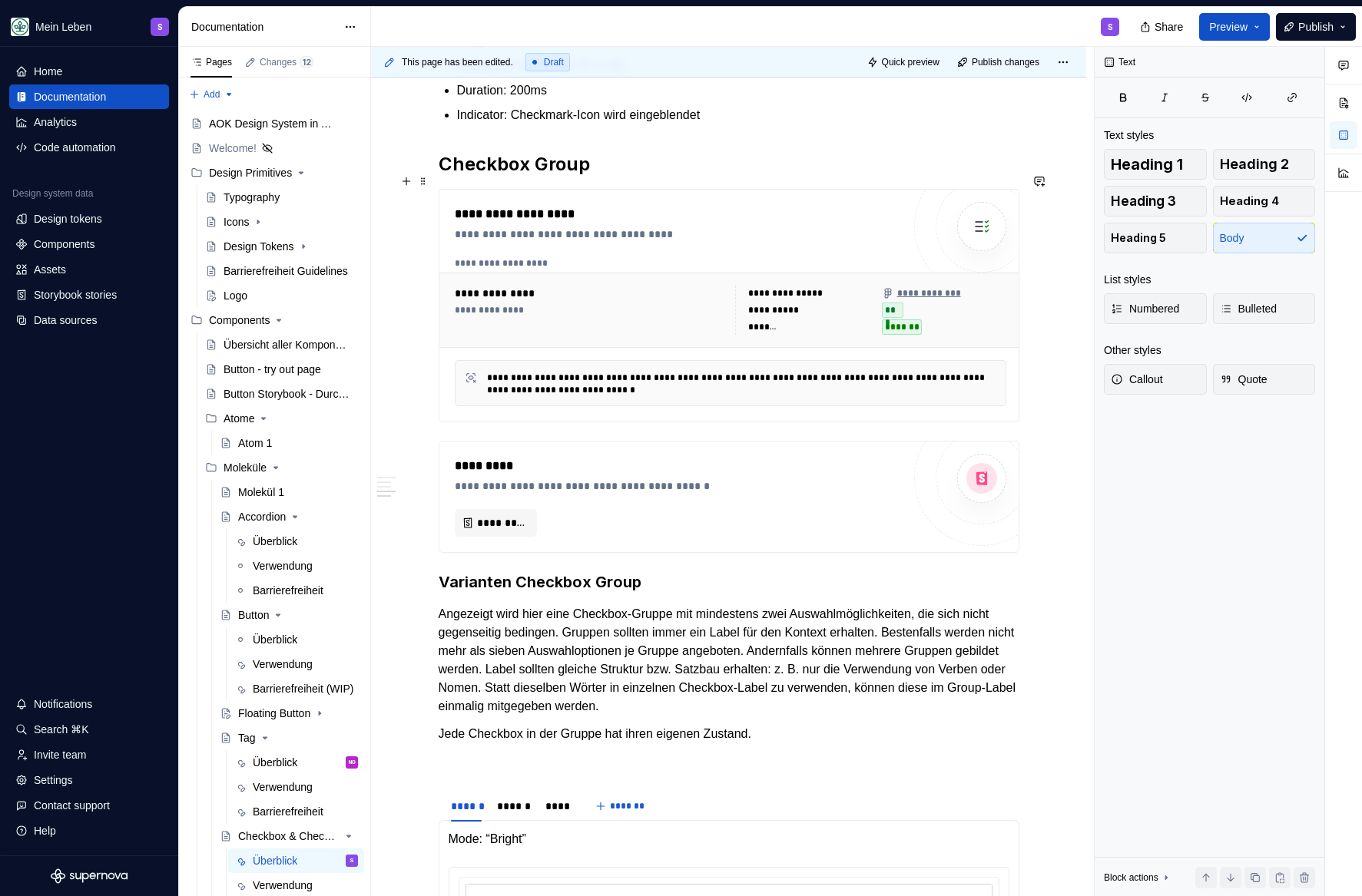
click at [444, 176] on h2 "Checkbox Group" at bounding box center [729, 164] width 581 height 25
click at [435, 178] on div "**********" at bounding box center [729, 128] width 715 height 2783
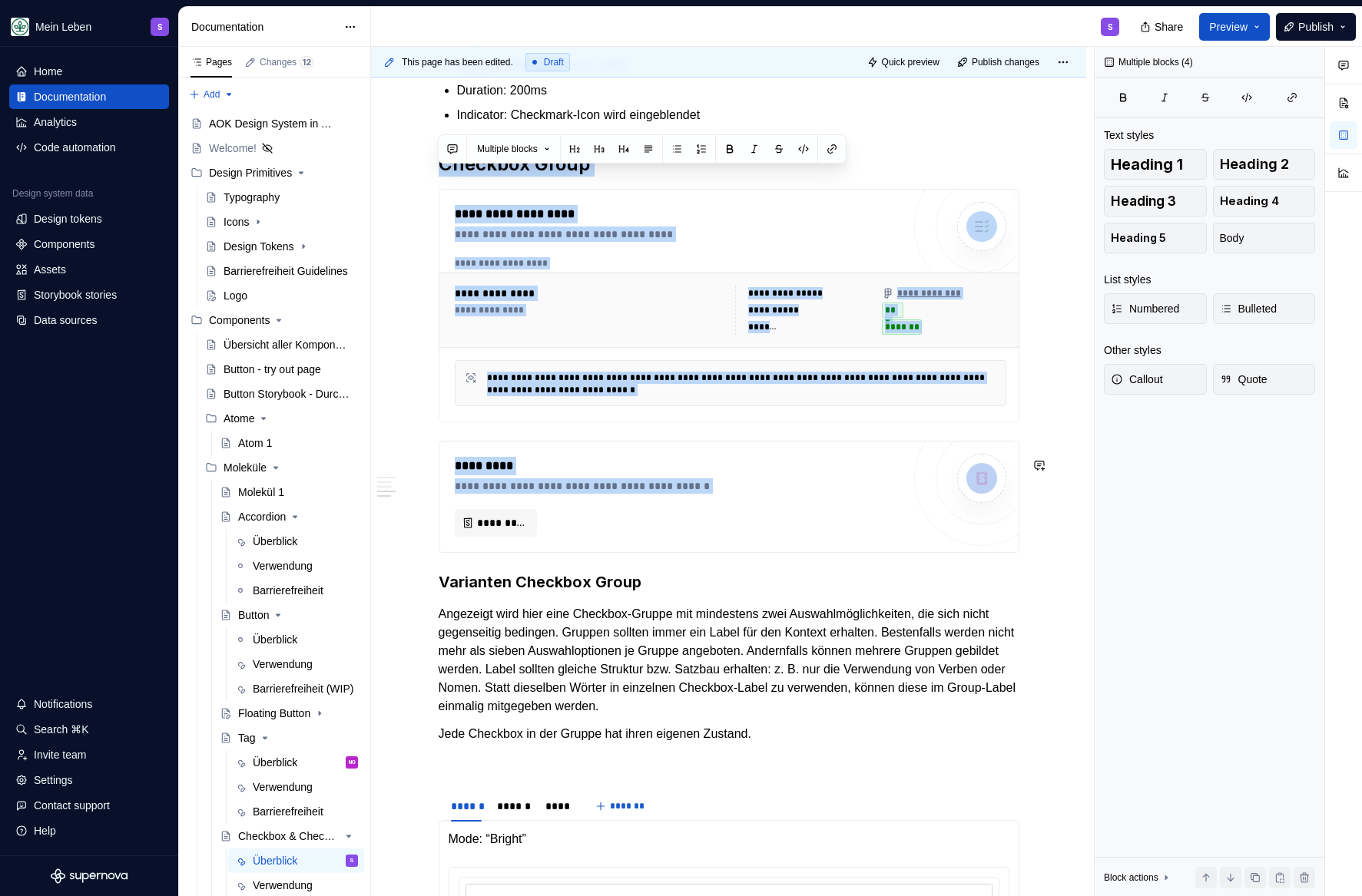
drag, startPoint x: 439, startPoint y: 180, endPoint x: 726, endPoint y: 583, distance: 494.8
click at [726, 583] on div "**********" at bounding box center [729, 2] width 581 height 2458
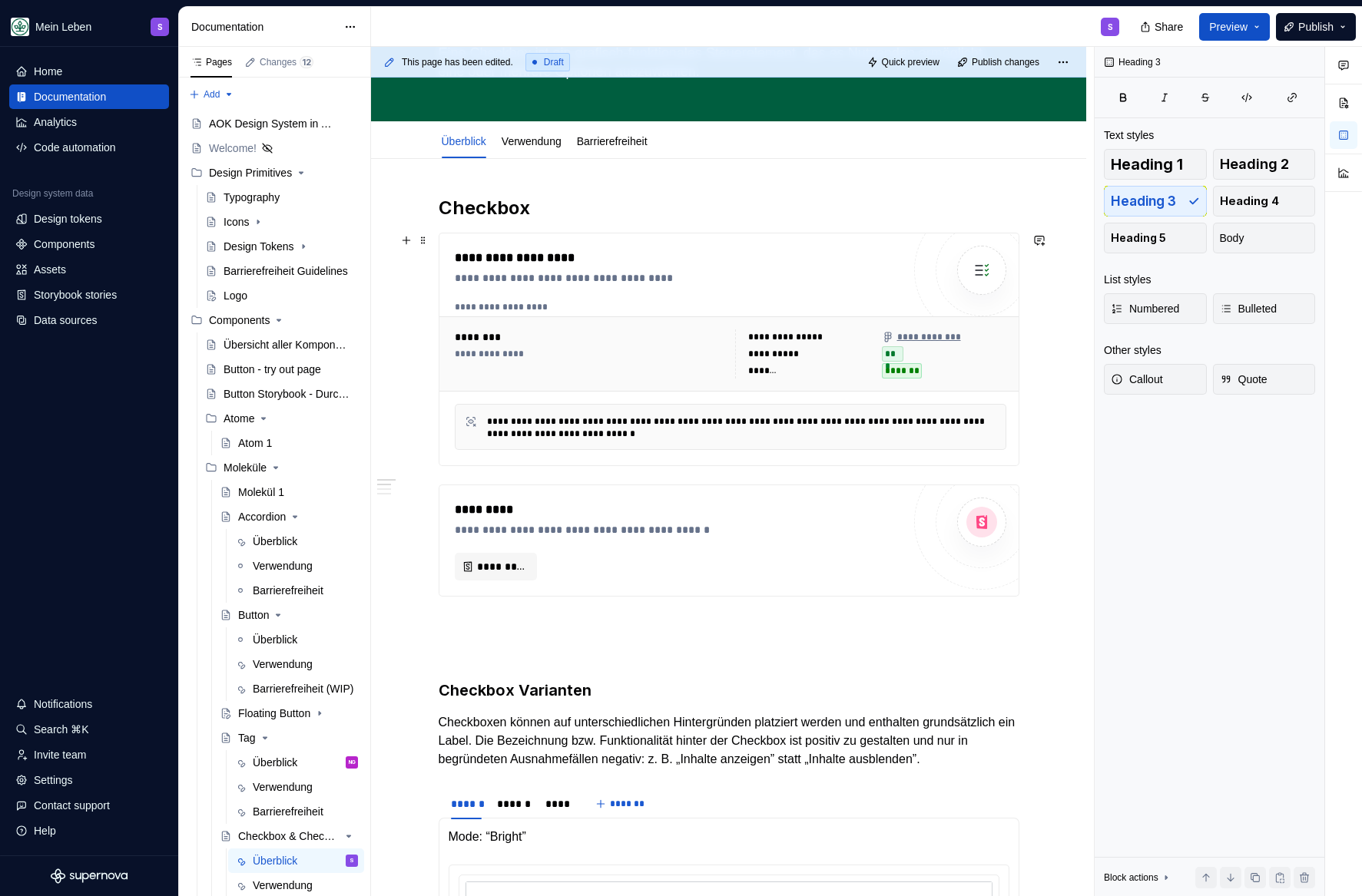
scroll to position [114, 0]
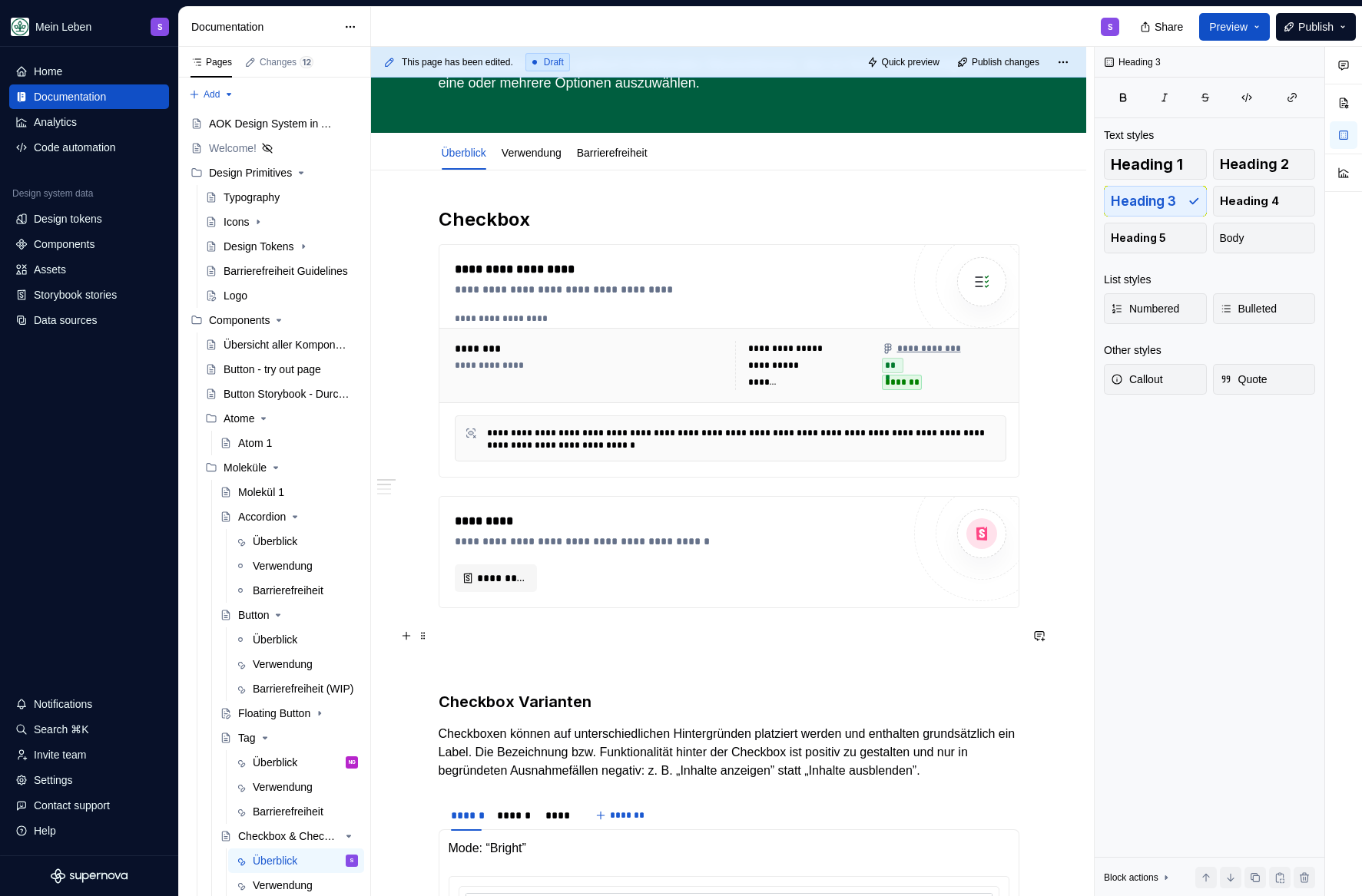
click at [478, 643] on p at bounding box center [729, 635] width 581 height 18
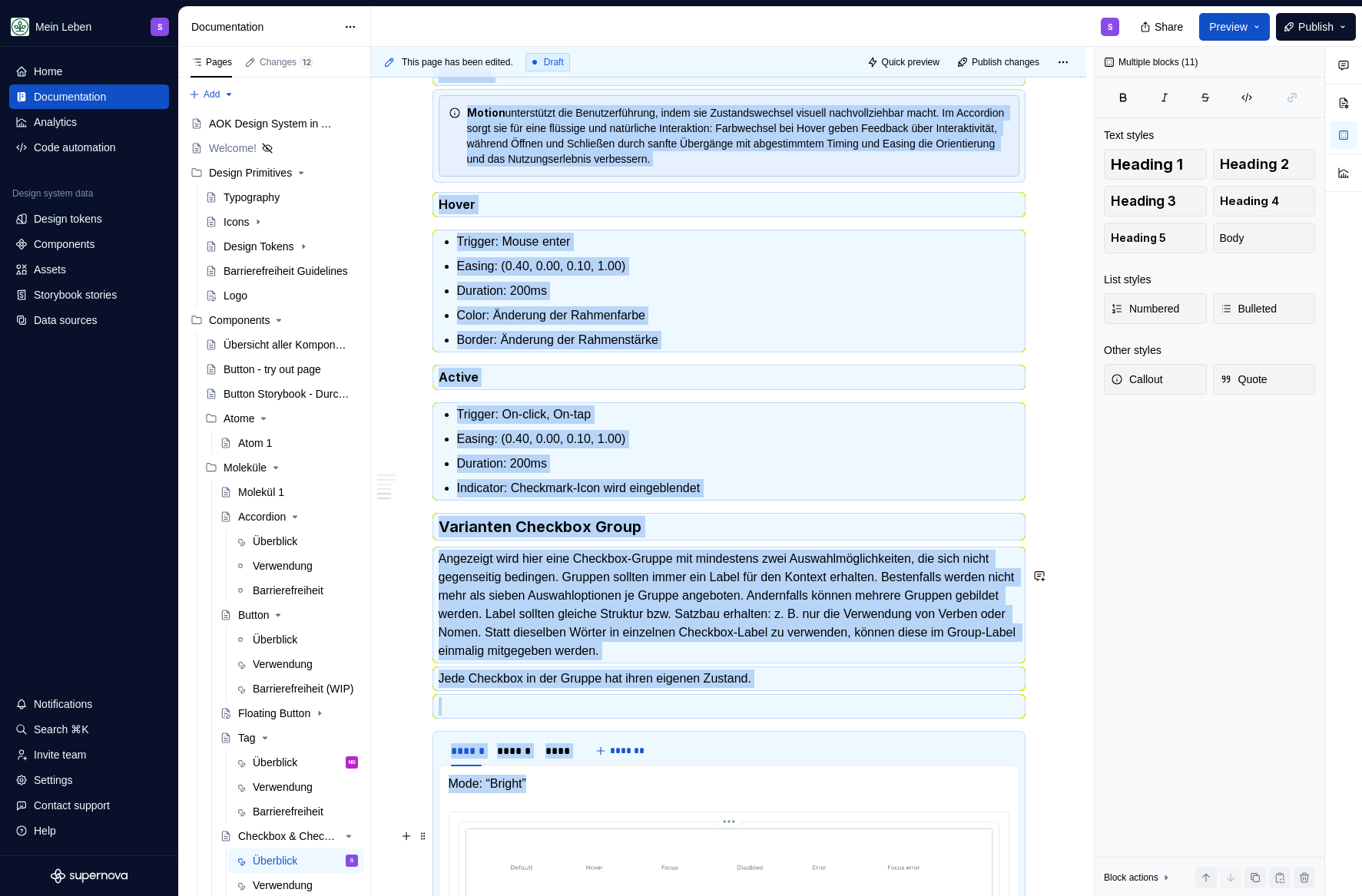
scroll to position [1686, 0]
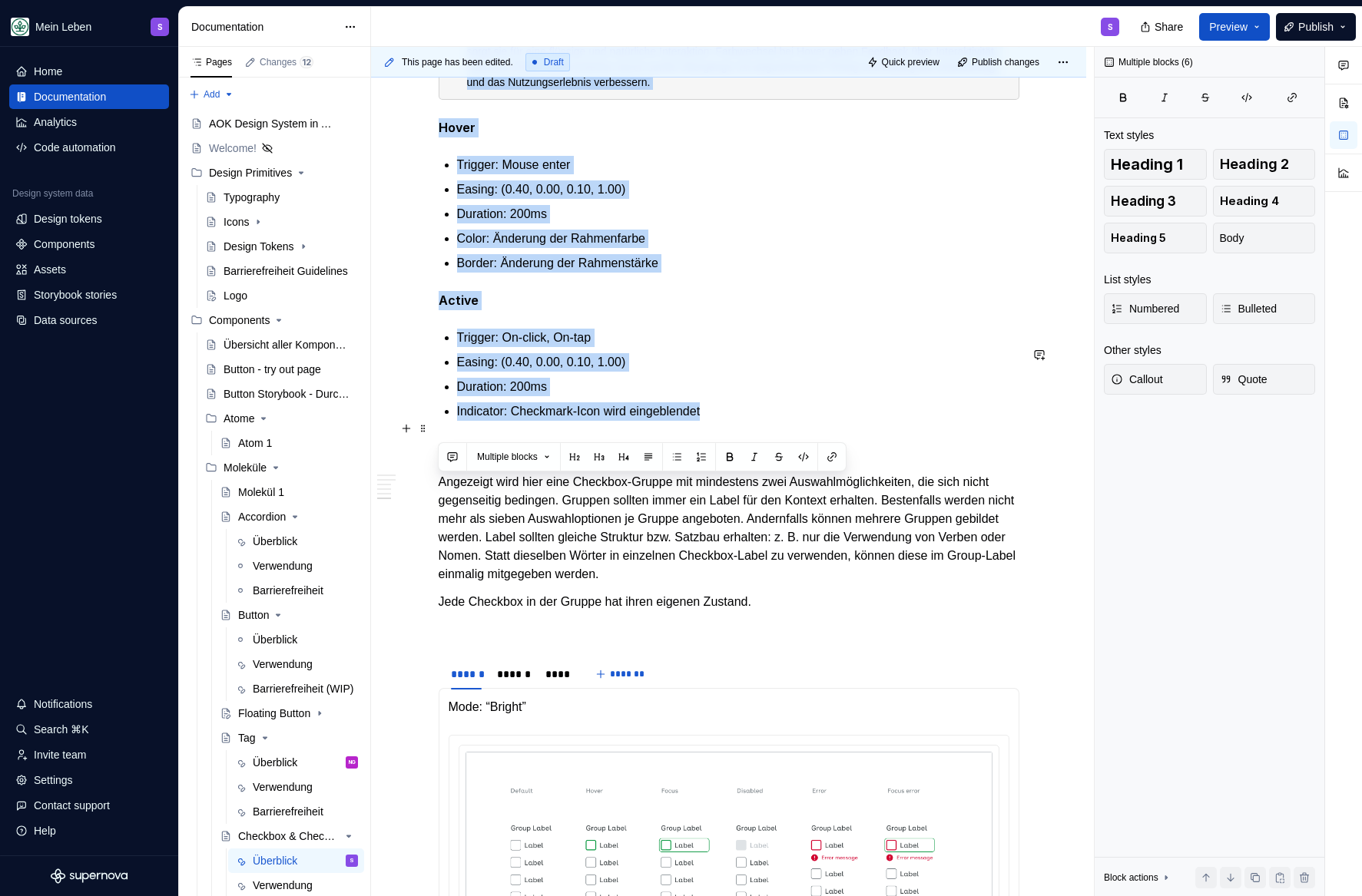
drag, startPoint x: 439, startPoint y: 303, endPoint x: 915, endPoint y: 422, distance: 490.6
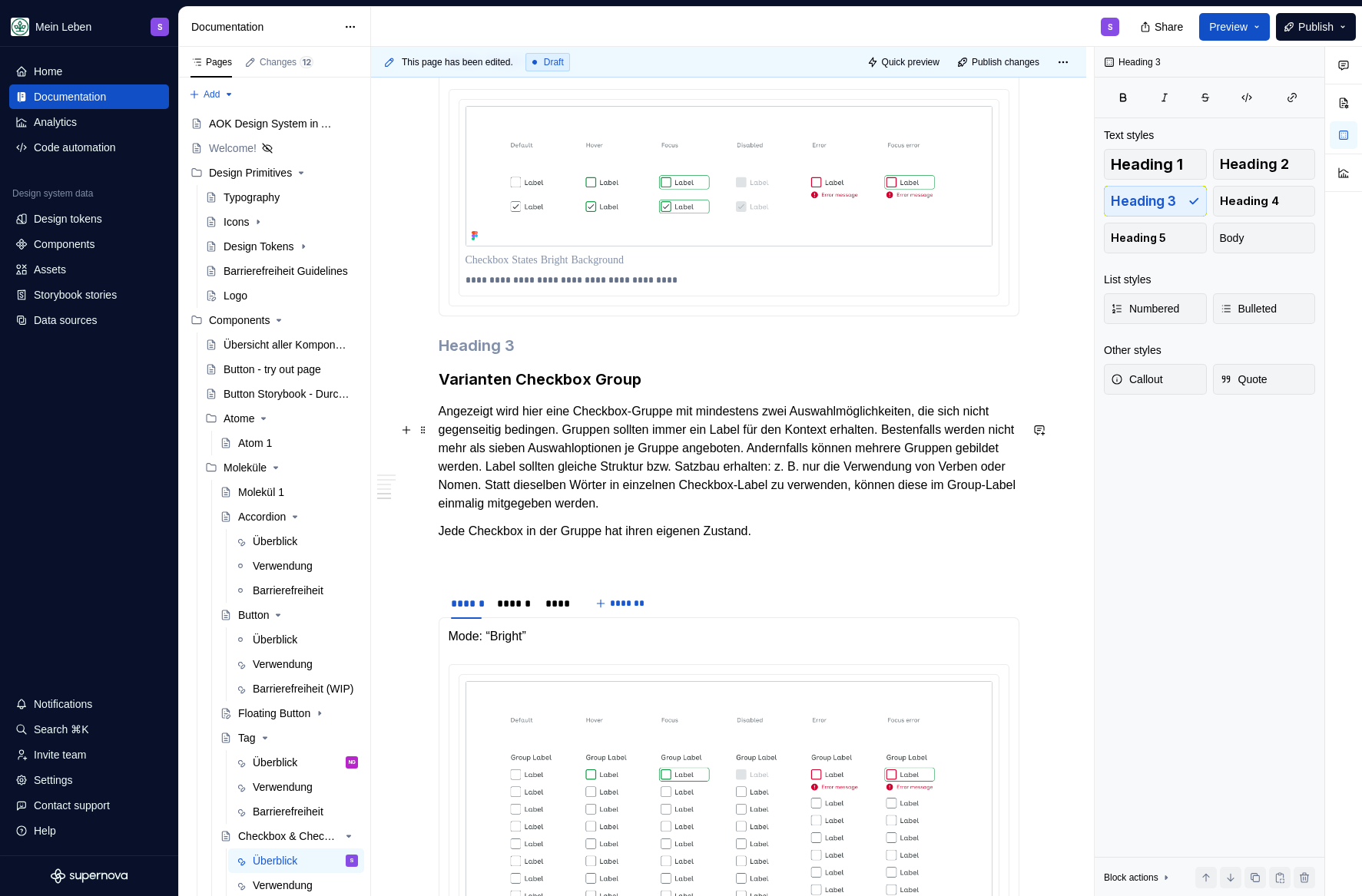
scroll to position [1774, 0]
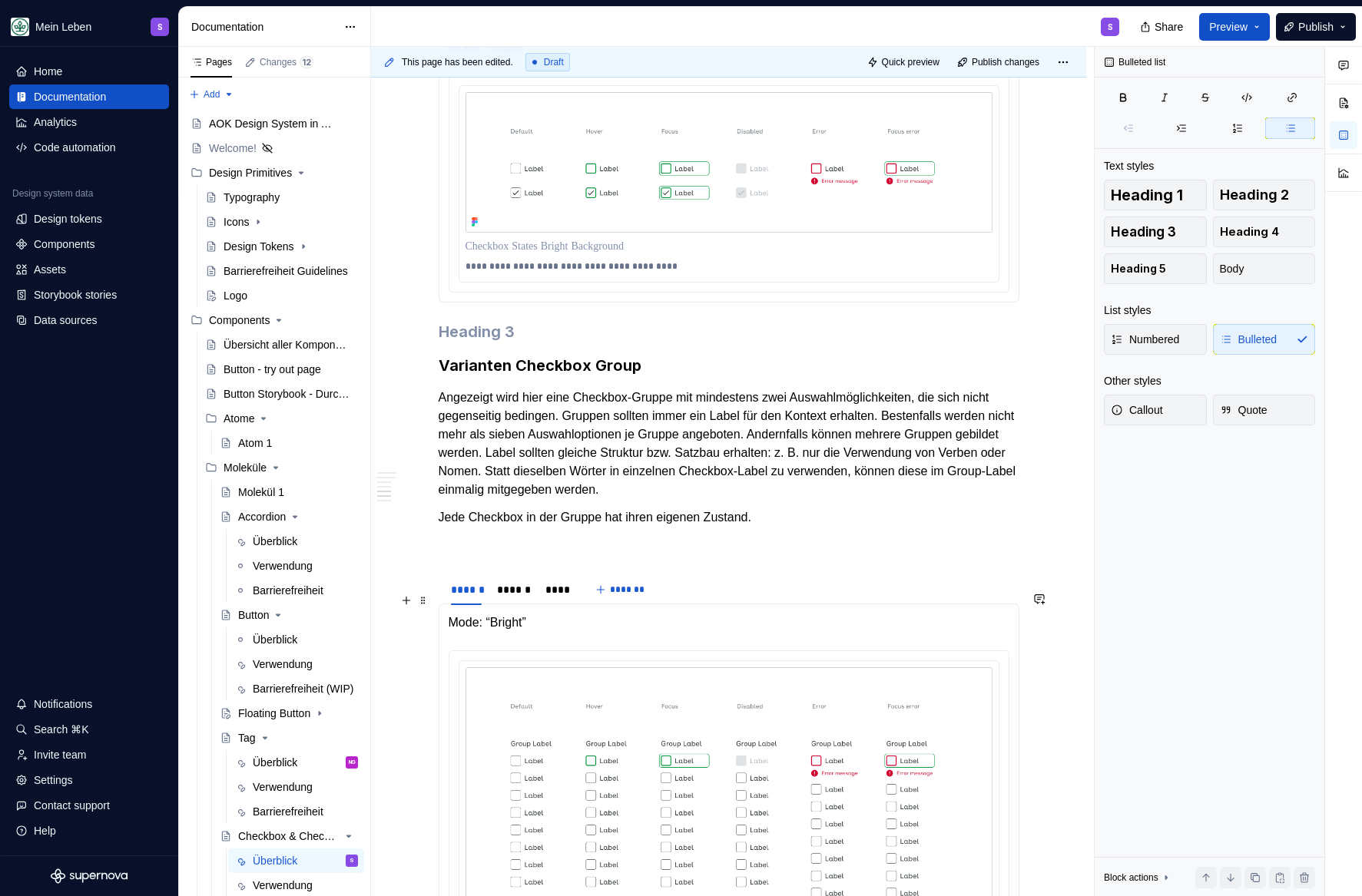
scroll to position [1042, 0]
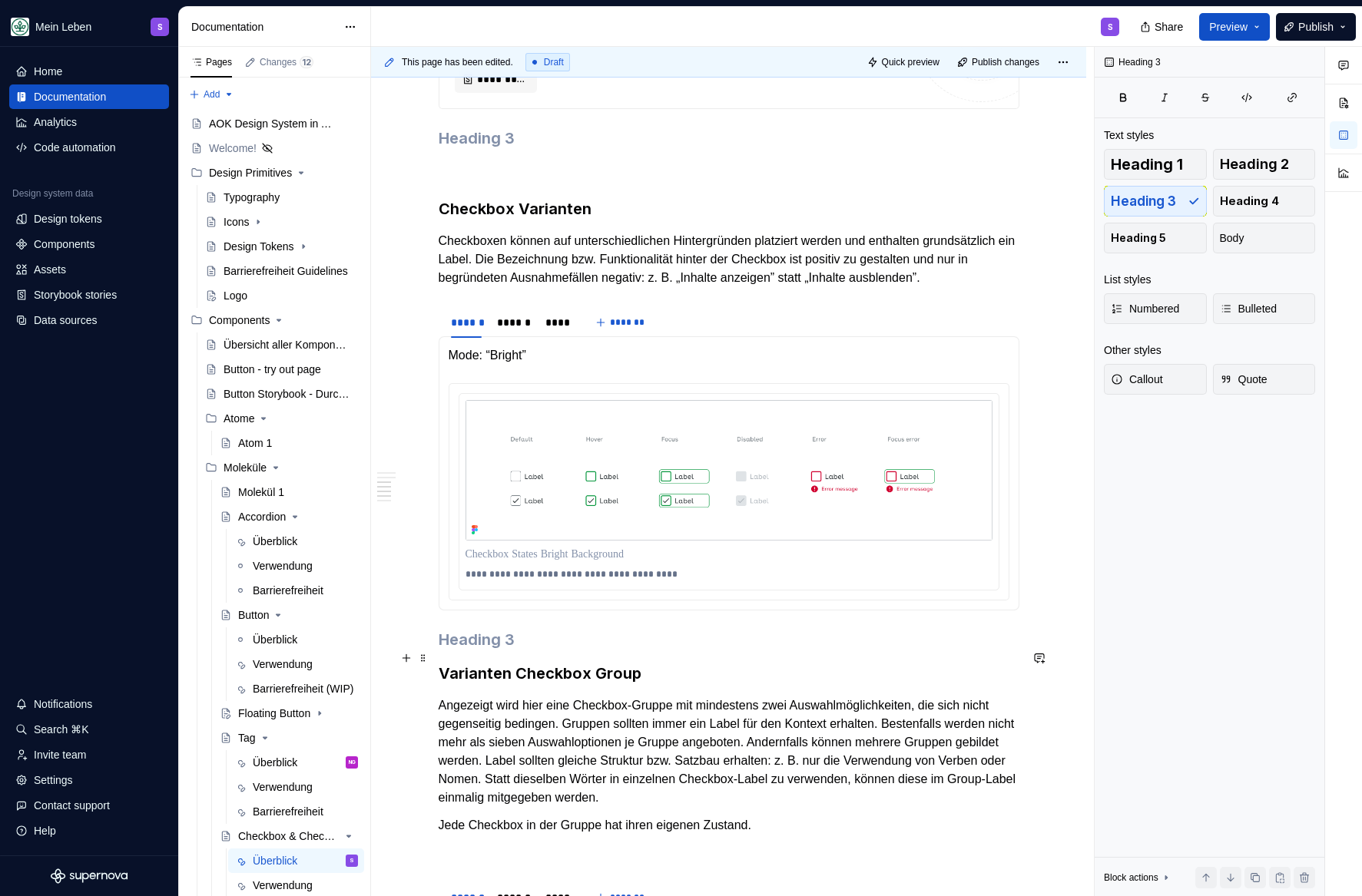
click at [455, 651] on h3 at bounding box center [729, 639] width 581 height 21
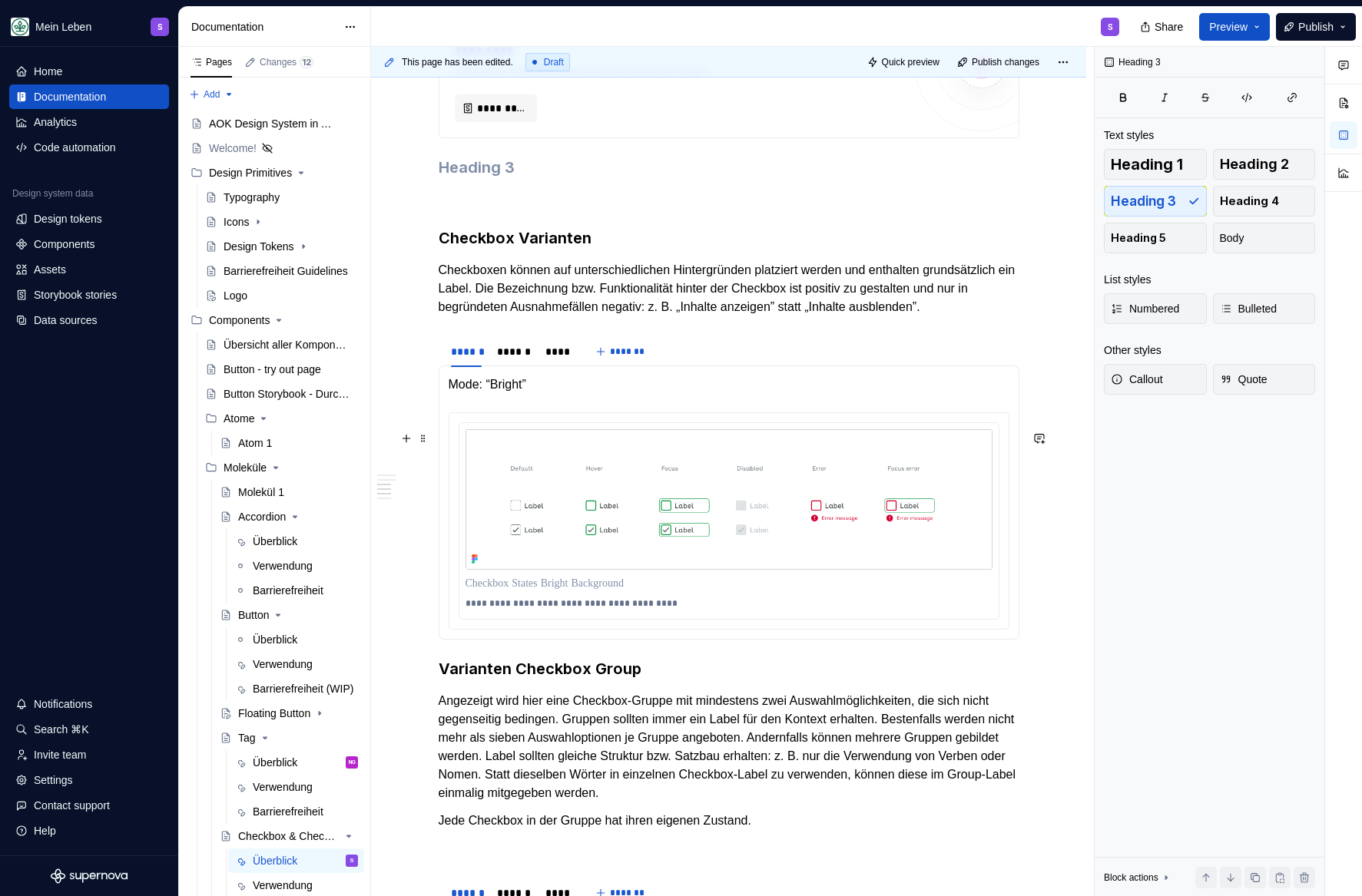
scroll to position [1004, 0]
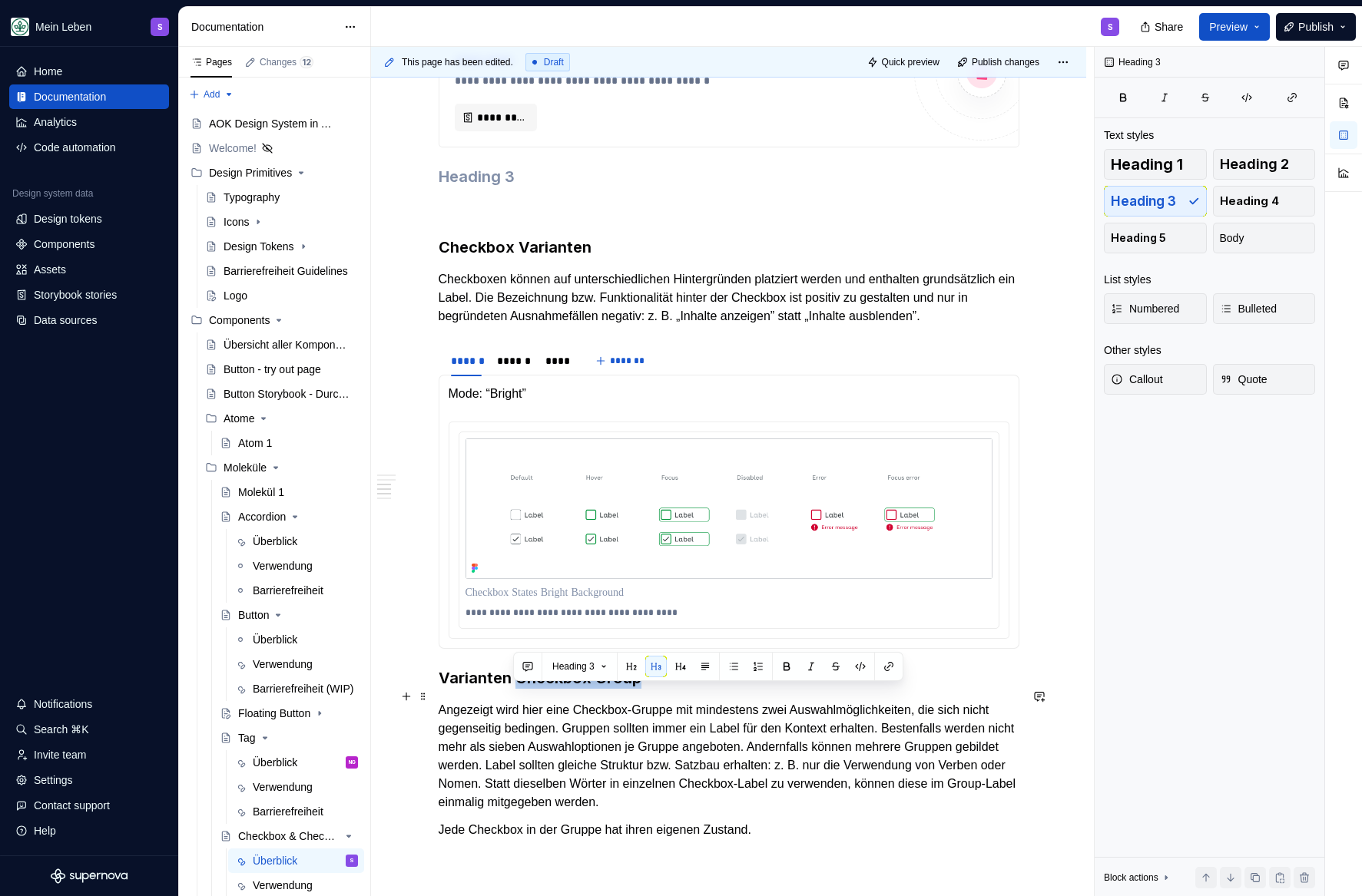
drag, startPoint x: 517, startPoint y: 699, endPoint x: 702, endPoint y: 700, distance: 185.0
click at [702, 689] on h3 "Varianten Checkbox Group" at bounding box center [729, 678] width 581 height 21
click at [439, 689] on h3 "Varianten" at bounding box center [729, 678] width 581 height 21
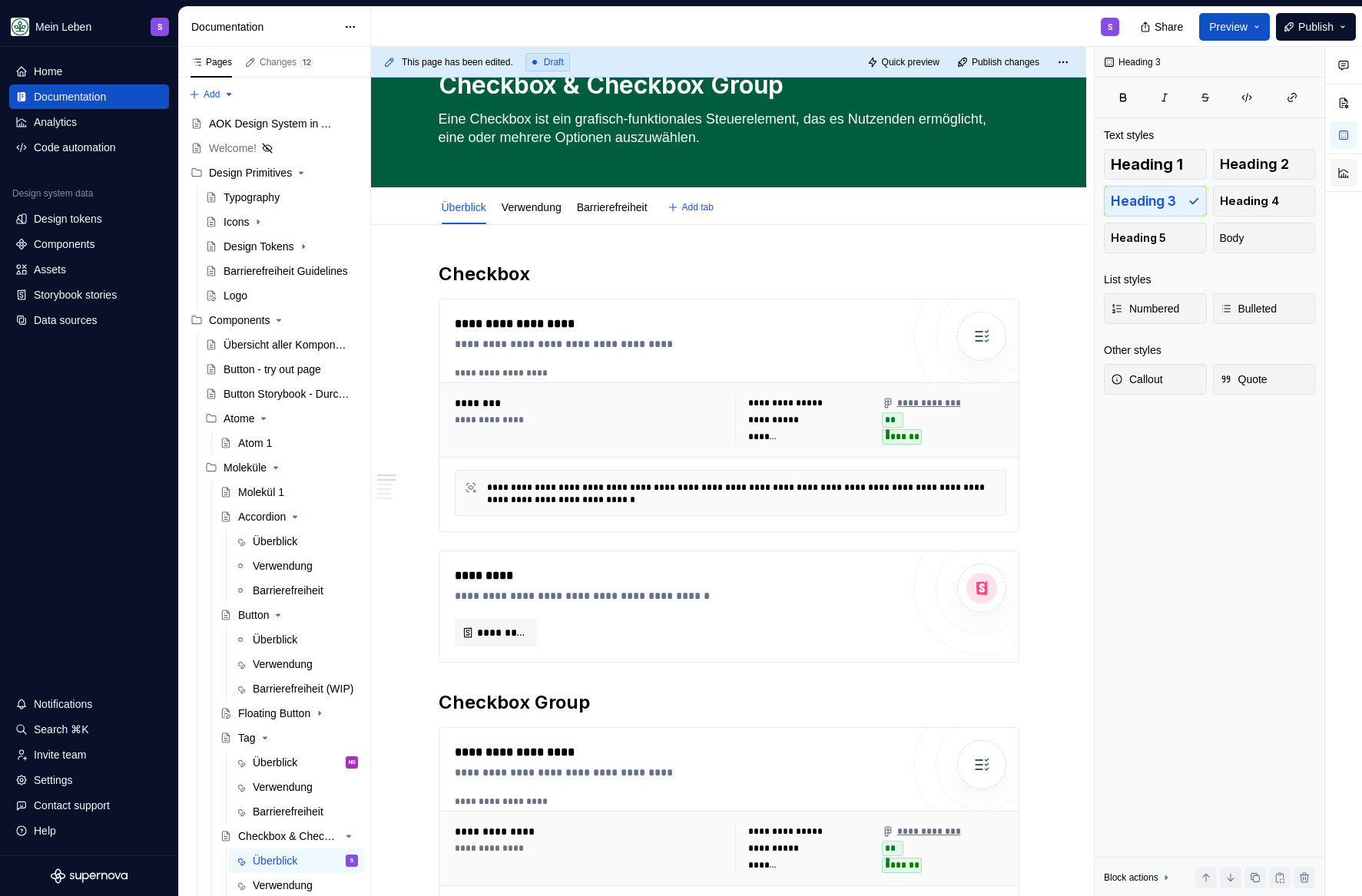
scroll to position [0, 0]
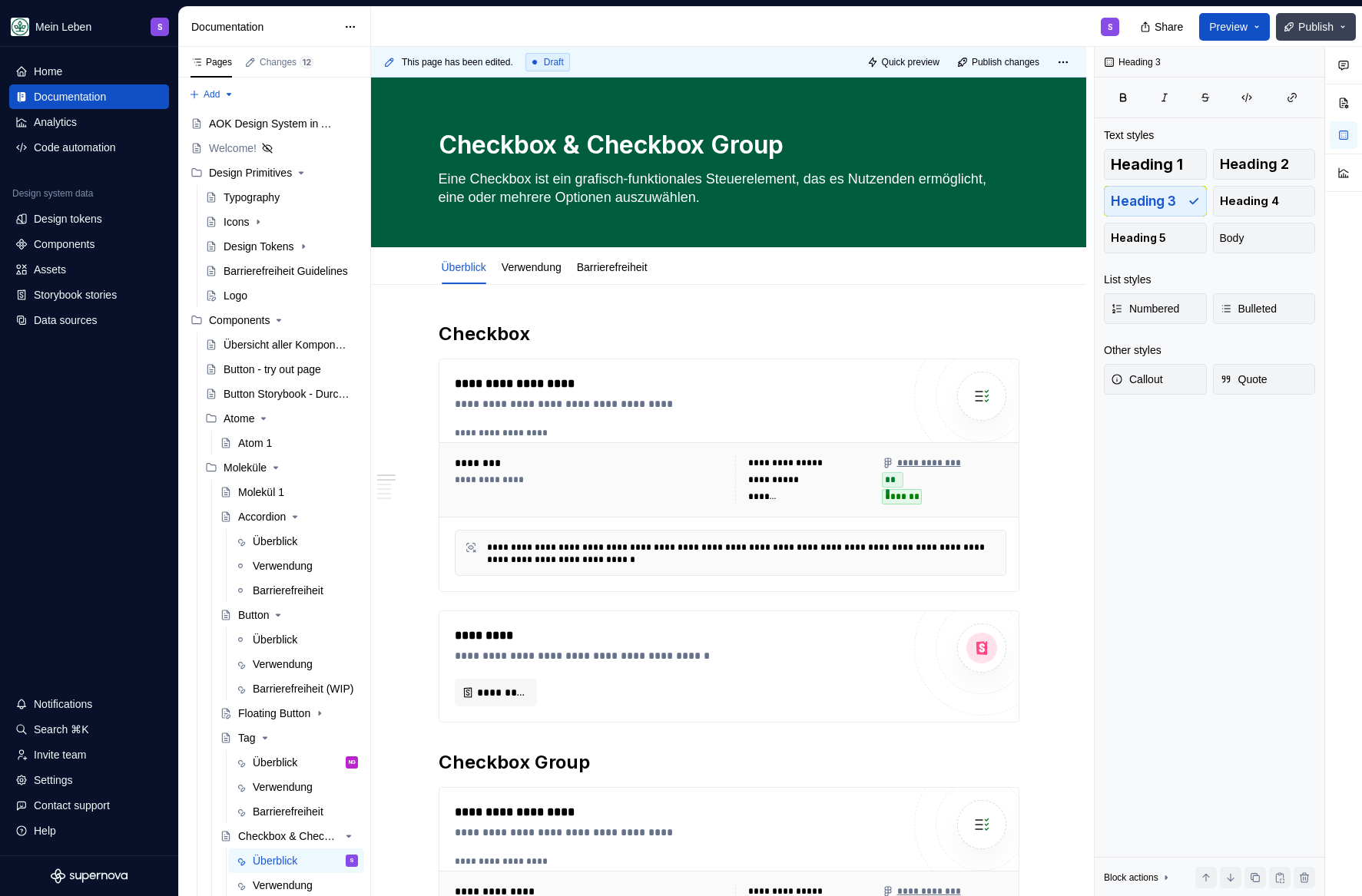
click at [1308, 28] on span "Publish" at bounding box center [1316, 26] width 35 height 15
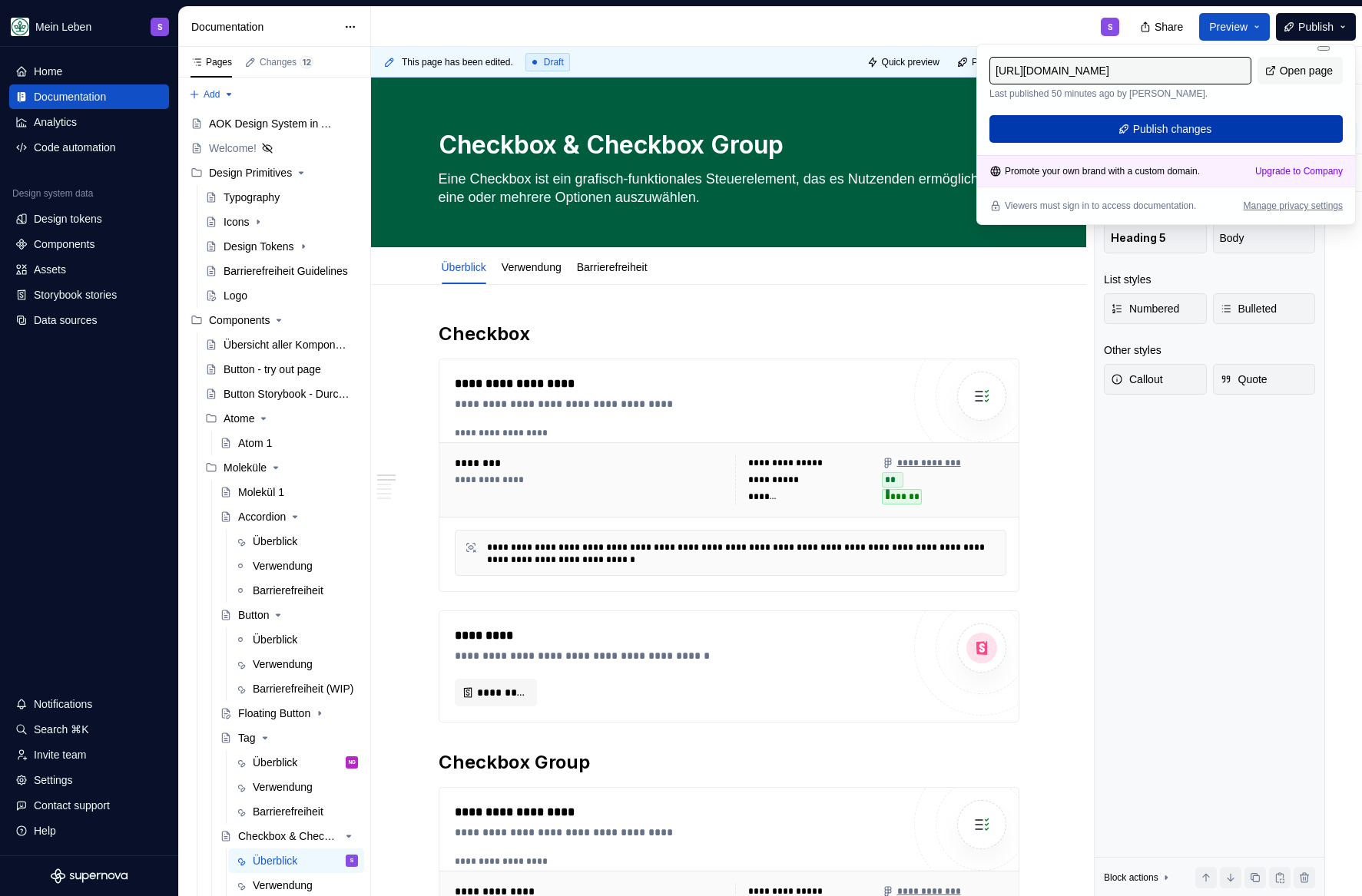
click at [1189, 137] on button "Publish changes" at bounding box center [1166, 129] width 354 height 28
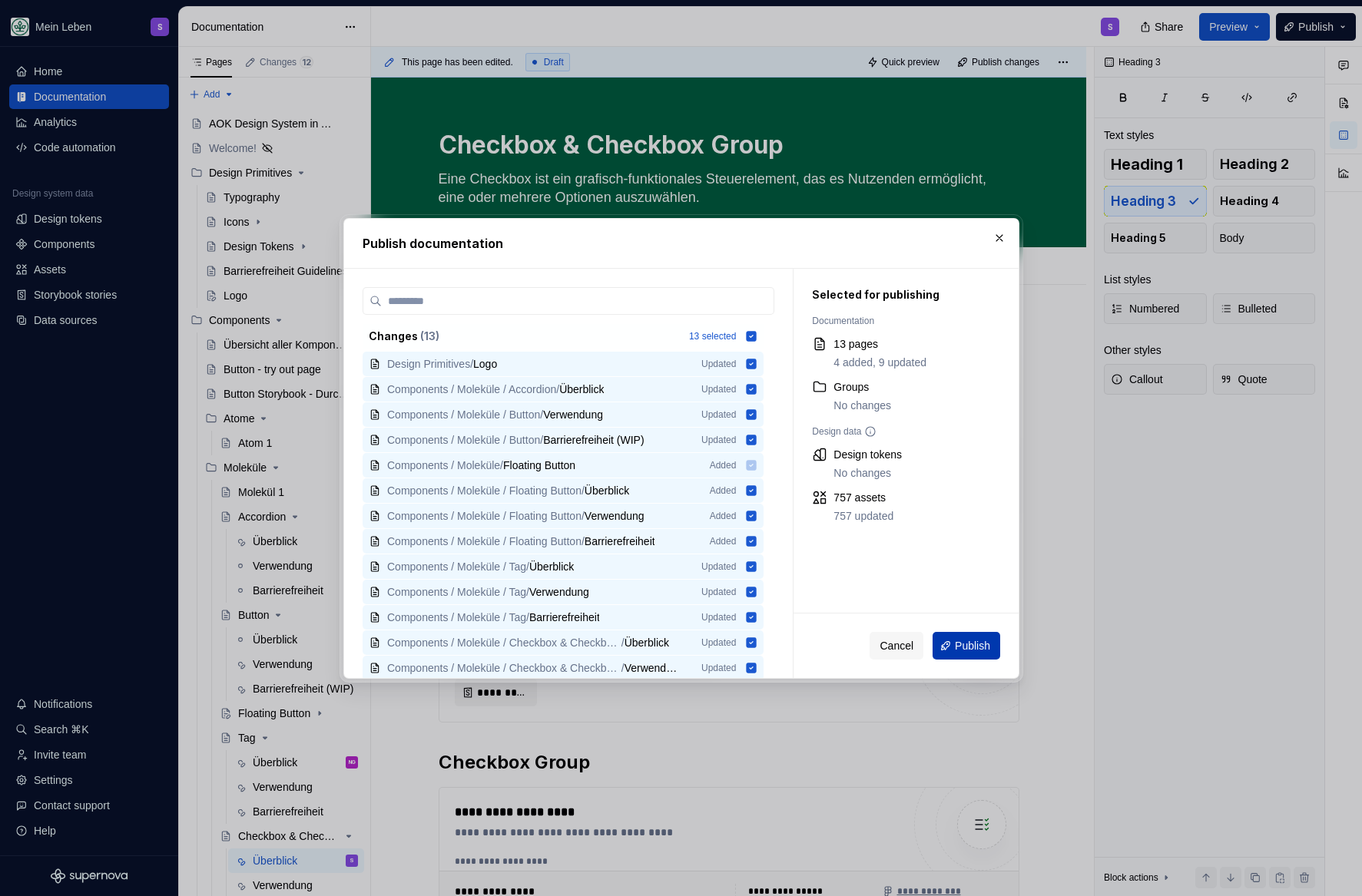
click at [961, 649] on span "Publish" at bounding box center [973, 645] width 35 height 15
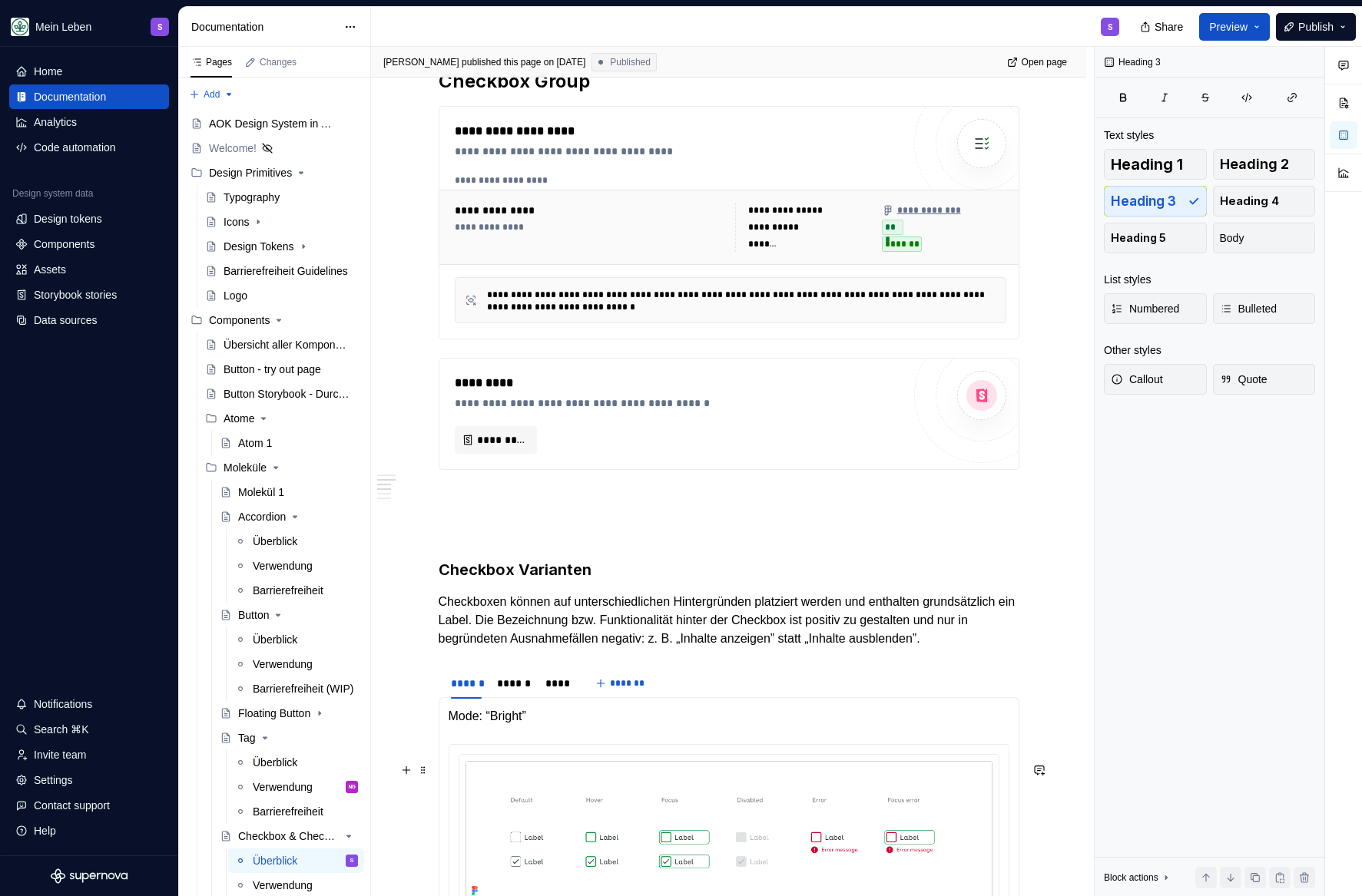
scroll to position [732, 0]
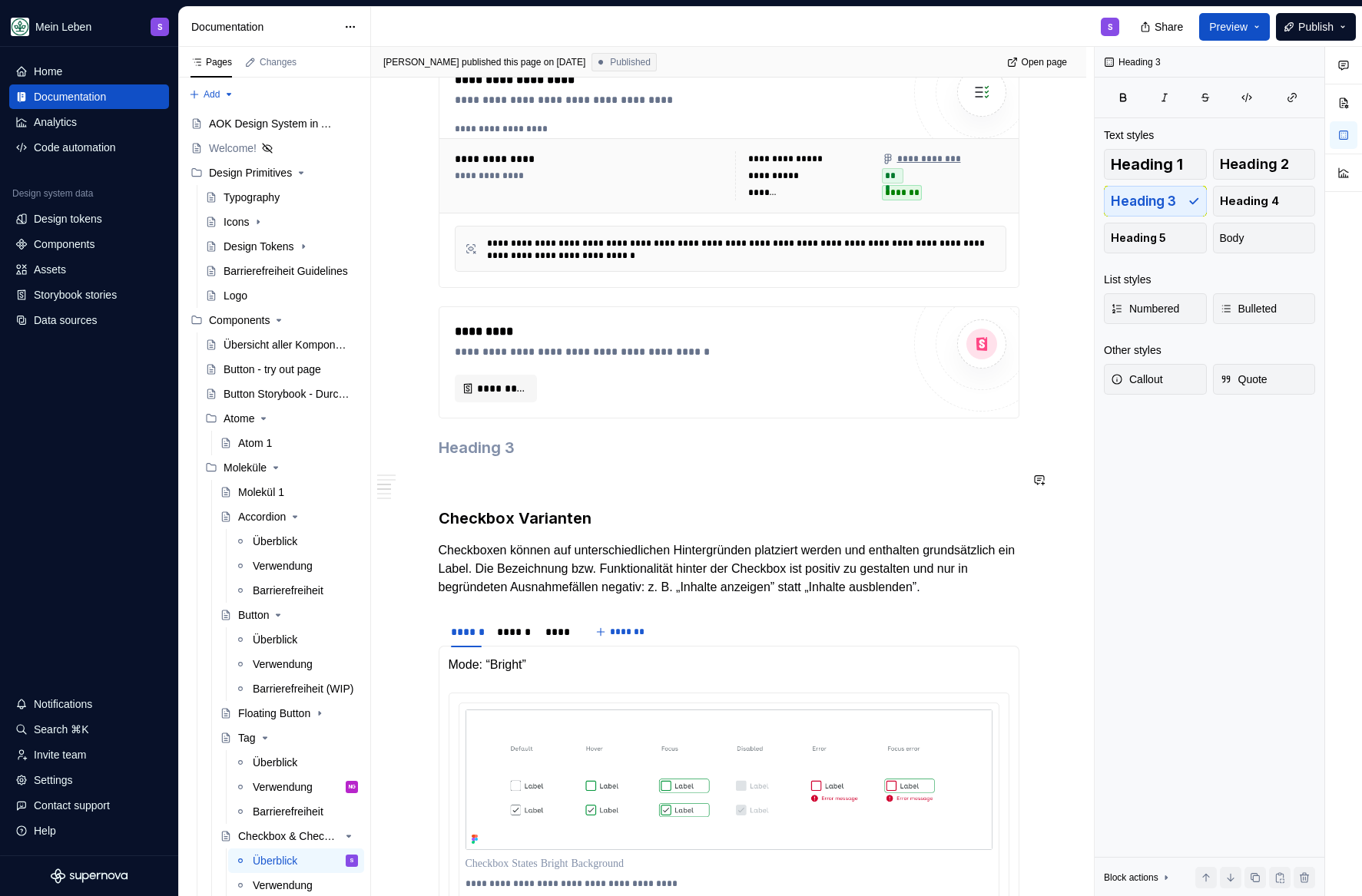
click at [503, 496] on div "**********" at bounding box center [729, 815] width 581 height 2452
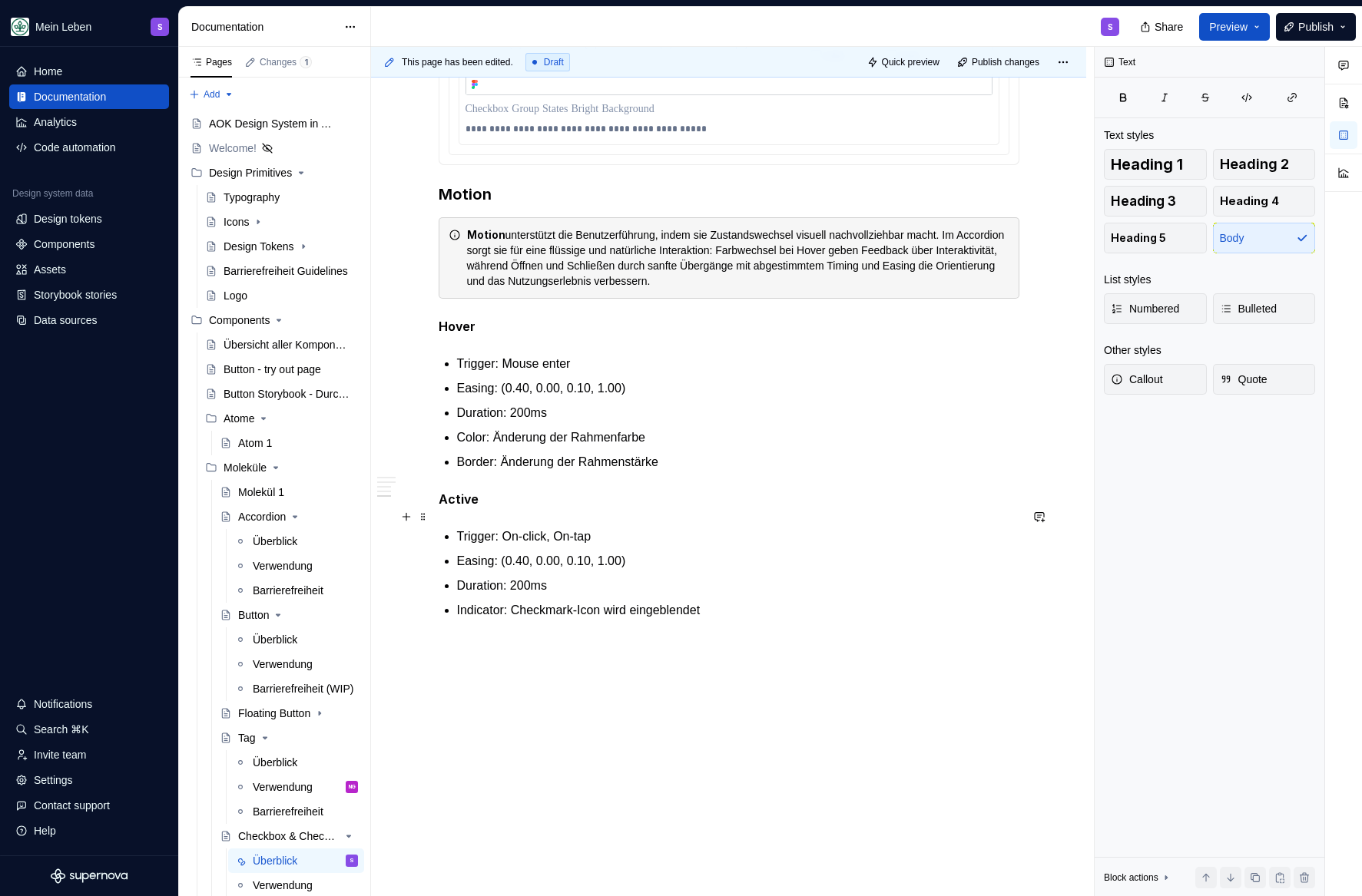
scroll to position [2147, 0]
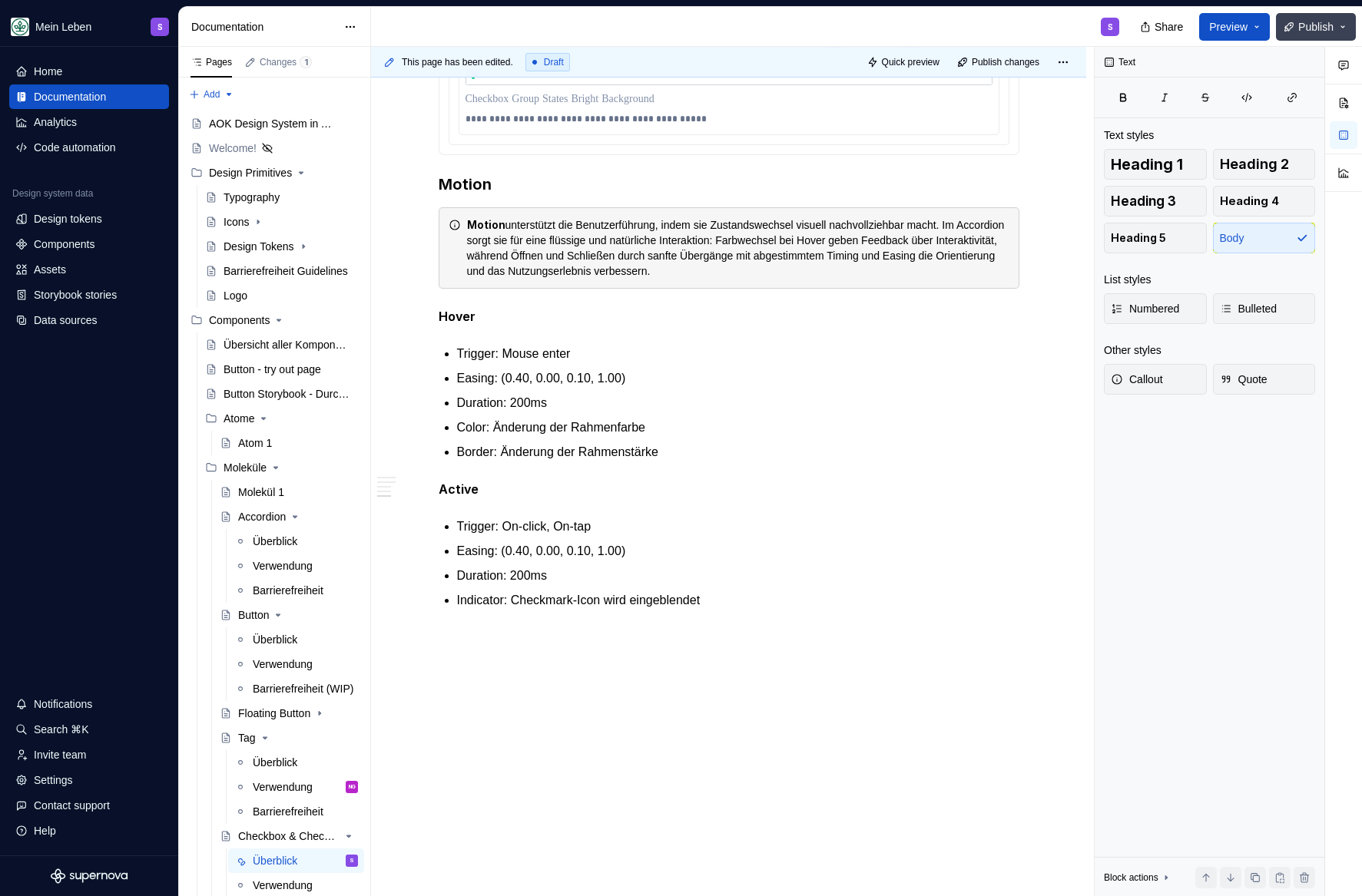
click at [1288, 25] on button "Publish" at bounding box center [1316, 26] width 80 height 28
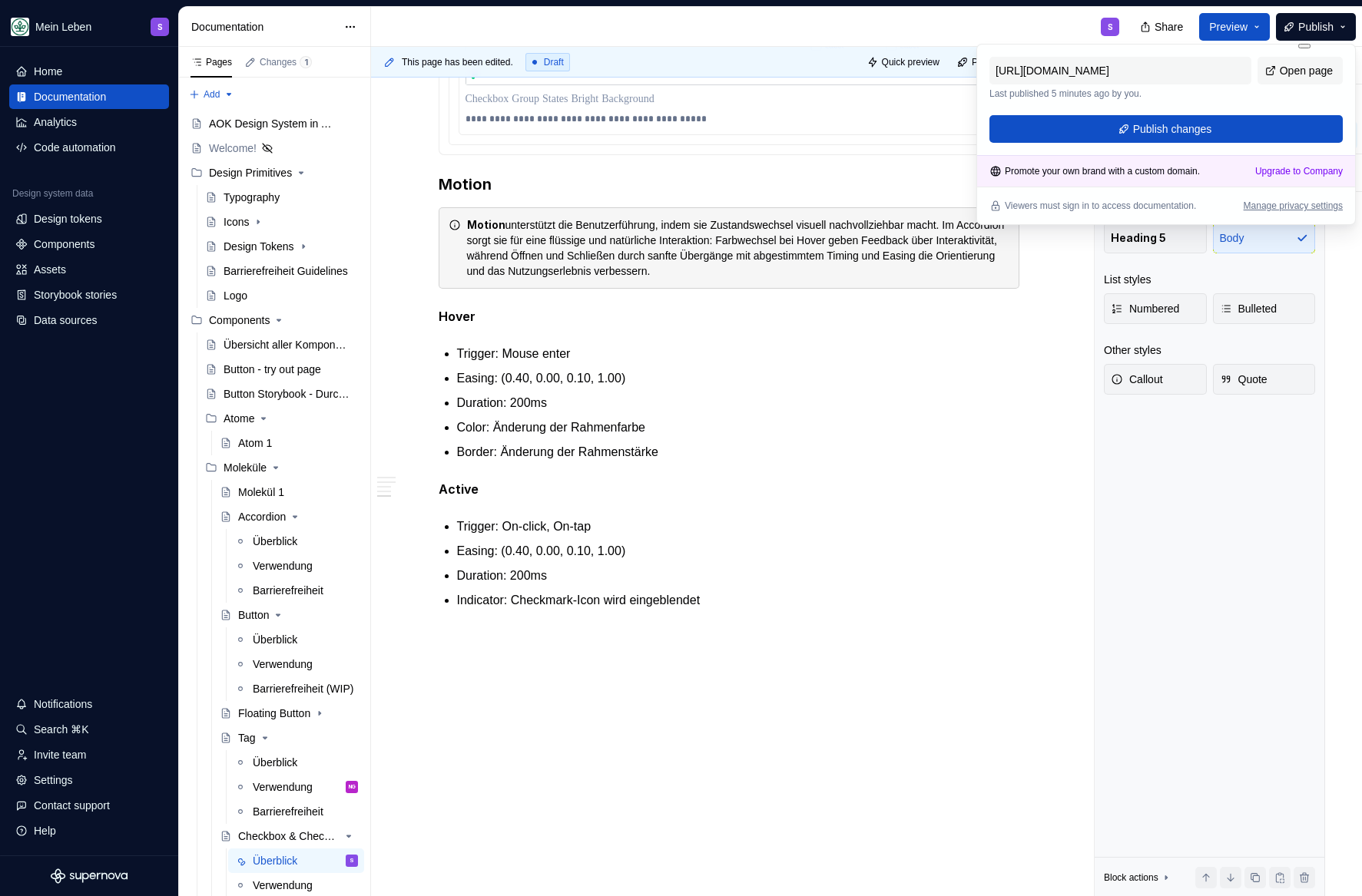
click at [1144, 108] on div "[URL][DOMAIN_NAME] Last published 5 minutes ago by you. Open page Publish chang…" at bounding box center [1166, 100] width 354 height 86
click at [1147, 129] on span "Publish changes" at bounding box center [1173, 129] width 79 height 15
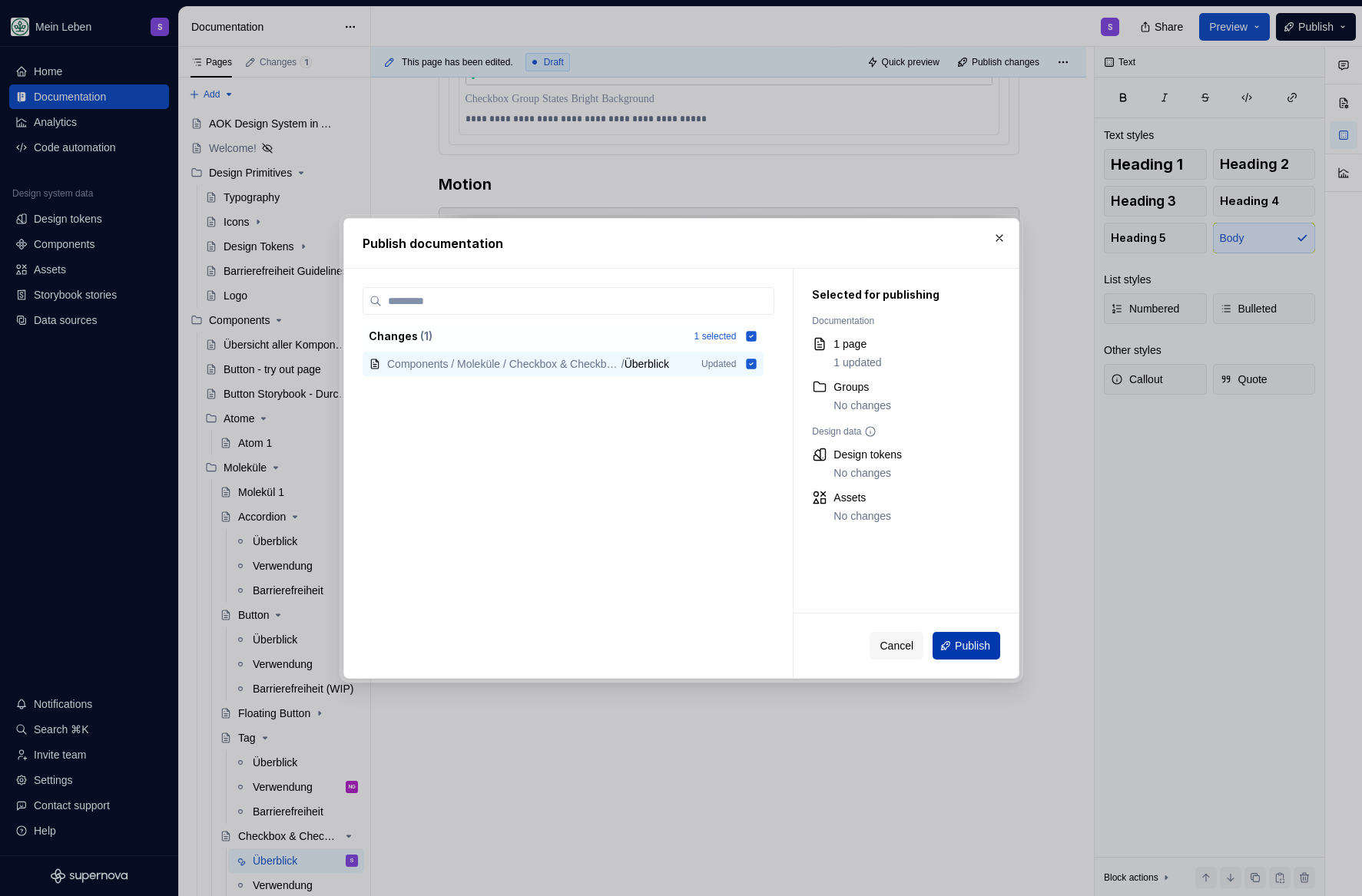
click at [973, 653] on button "Publish" at bounding box center [966, 646] width 68 height 28
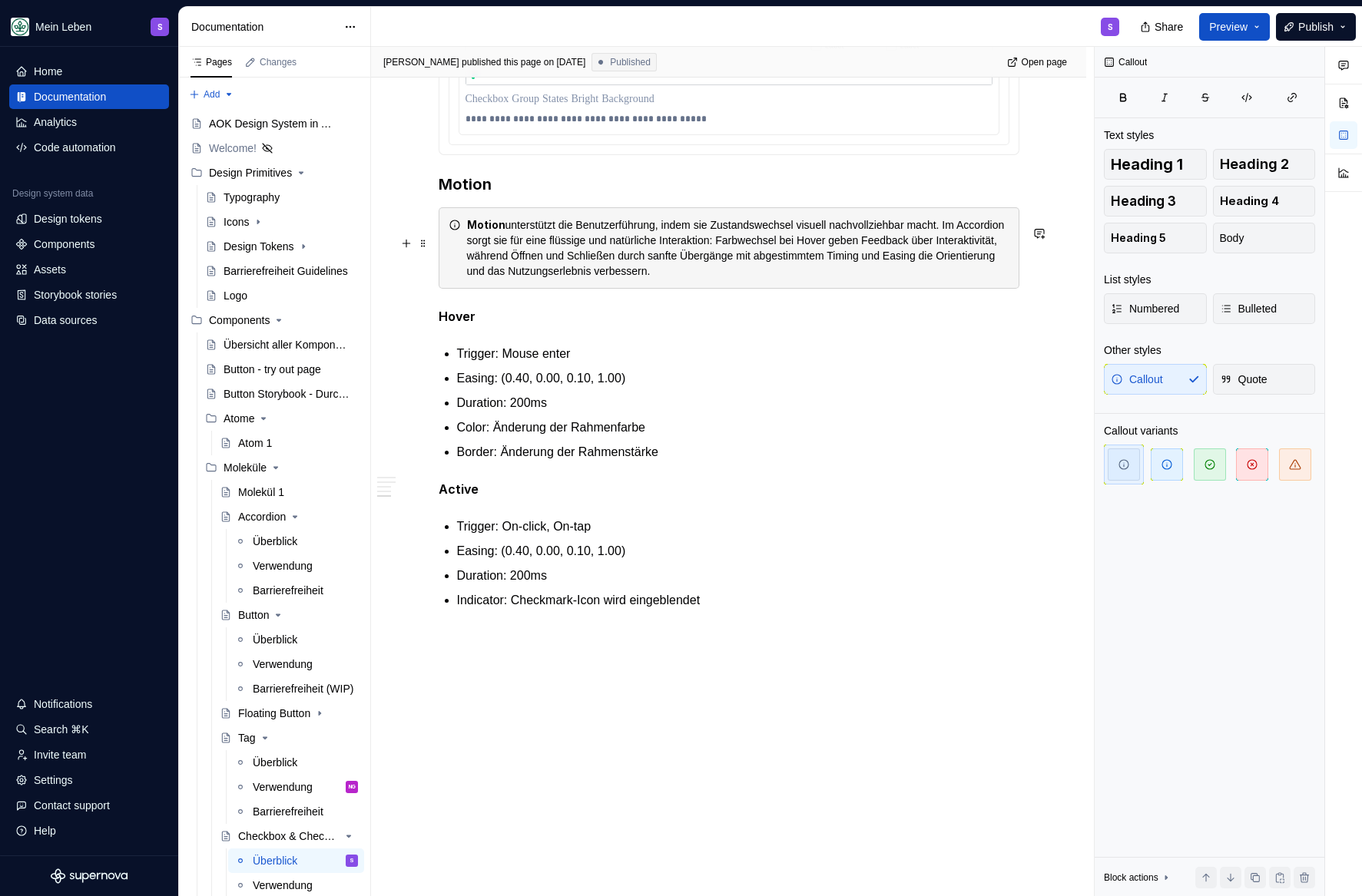
click at [791, 276] on div "Motion unterstützt die Benutzerführung, indem sie Zustandswechsel visuell nachv…" at bounding box center [738, 248] width 543 height 61
click at [561, 226] on div "Motion unterstützt die Benutzerführung, indem sie Zustandswechsel visuell nachv…" at bounding box center [738, 248] width 543 height 61
drag, startPoint x: 508, startPoint y: 226, endPoint x: 783, endPoint y: 284, distance: 281.0
click at [783, 284] on div "Motion unterstützt die Benutzerführung, indem sie Zustandswechsel visuell nachv…" at bounding box center [729, 248] width 581 height 81
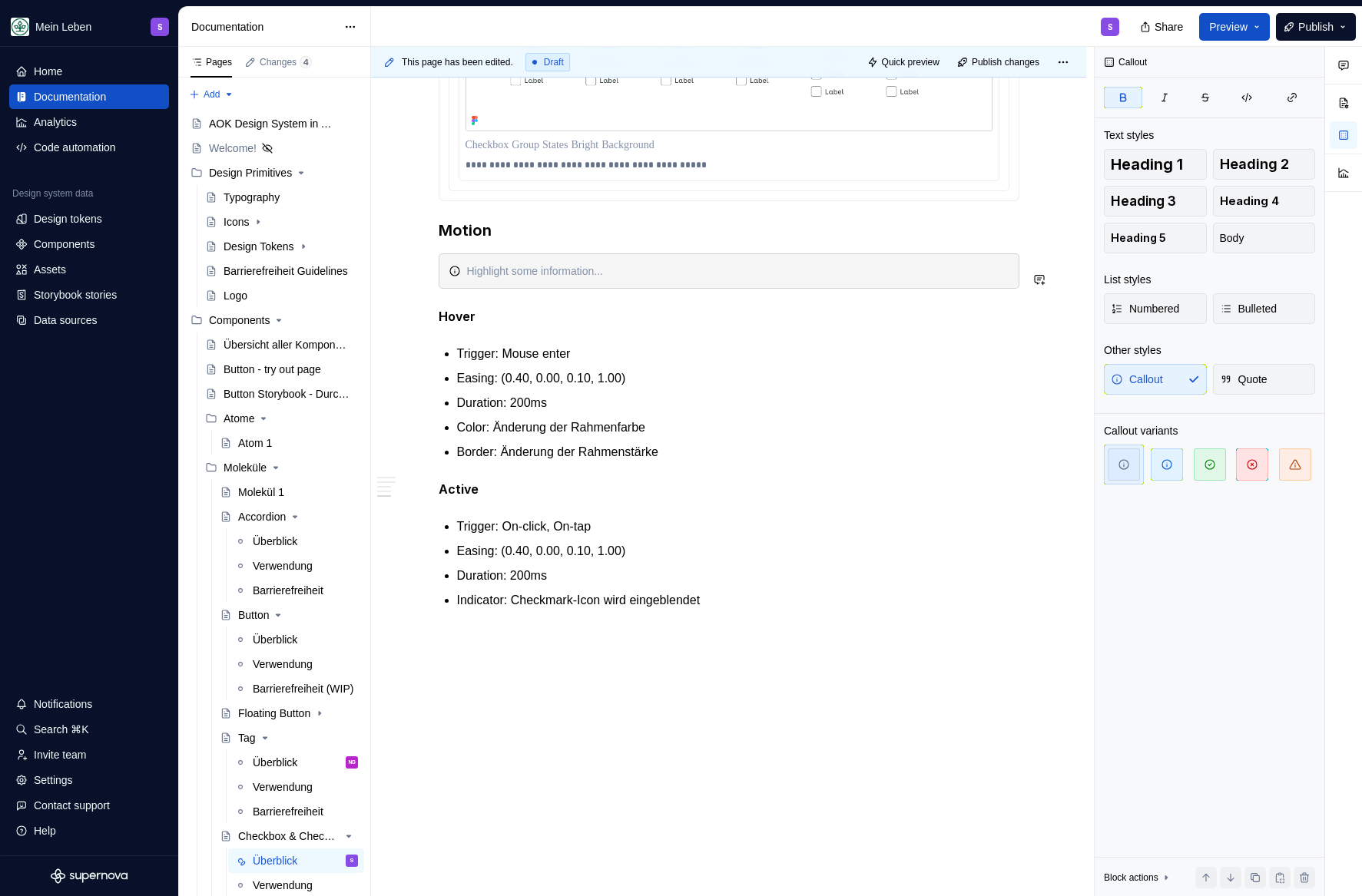
click at [443, 264] on div at bounding box center [729, 271] width 581 height 35
click at [423, 279] on span at bounding box center [423, 289] width 12 height 21
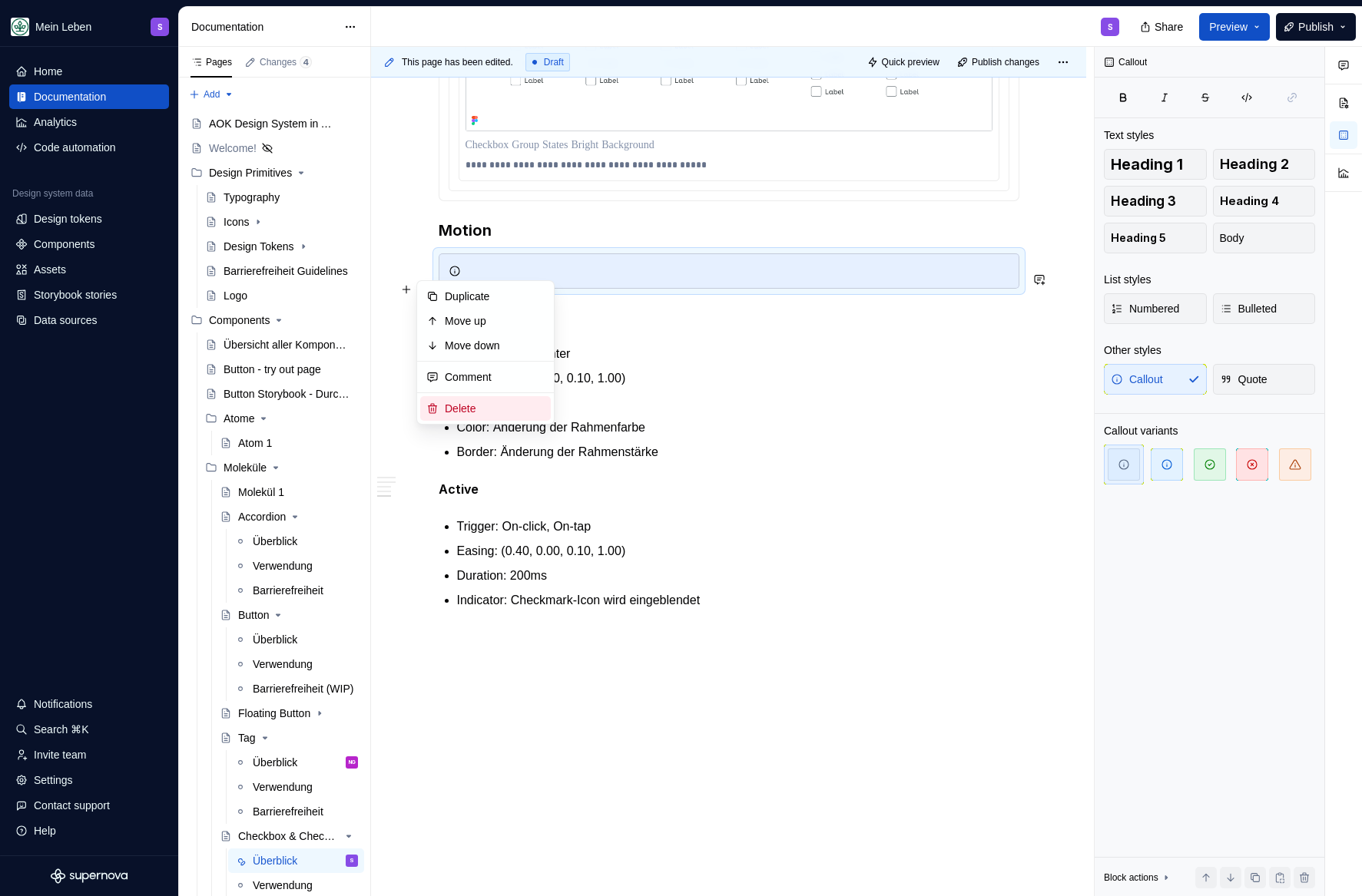
click at [452, 412] on div "Delete" at bounding box center [495, 408] width 100 height 15
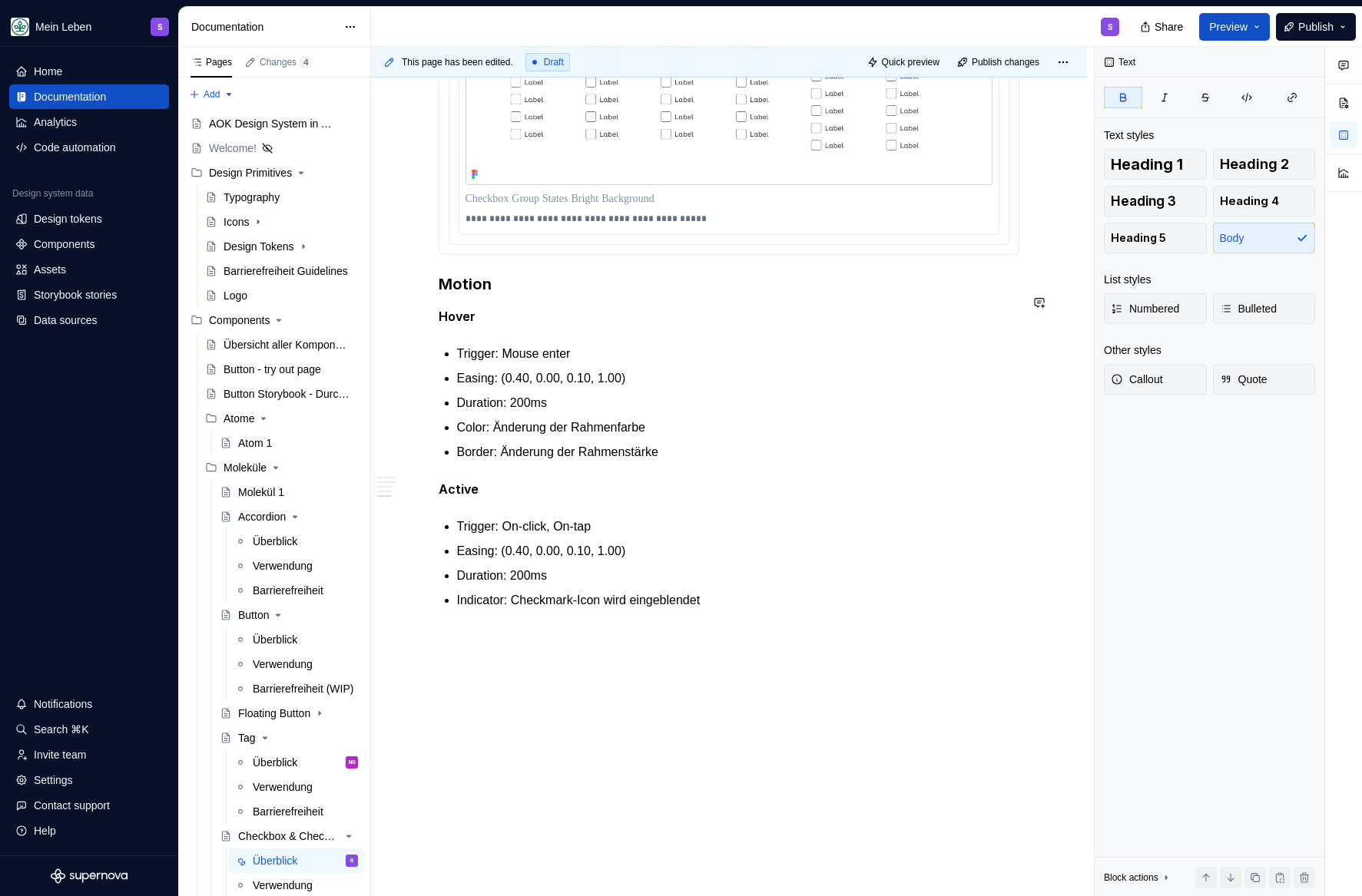
click at [521, 311] on p "Hover" at bounding box center [729, 317] width 581 height 19
click at [1304, 28] on span "Publish" at bounding box center [1316, 26] width 35 height 15
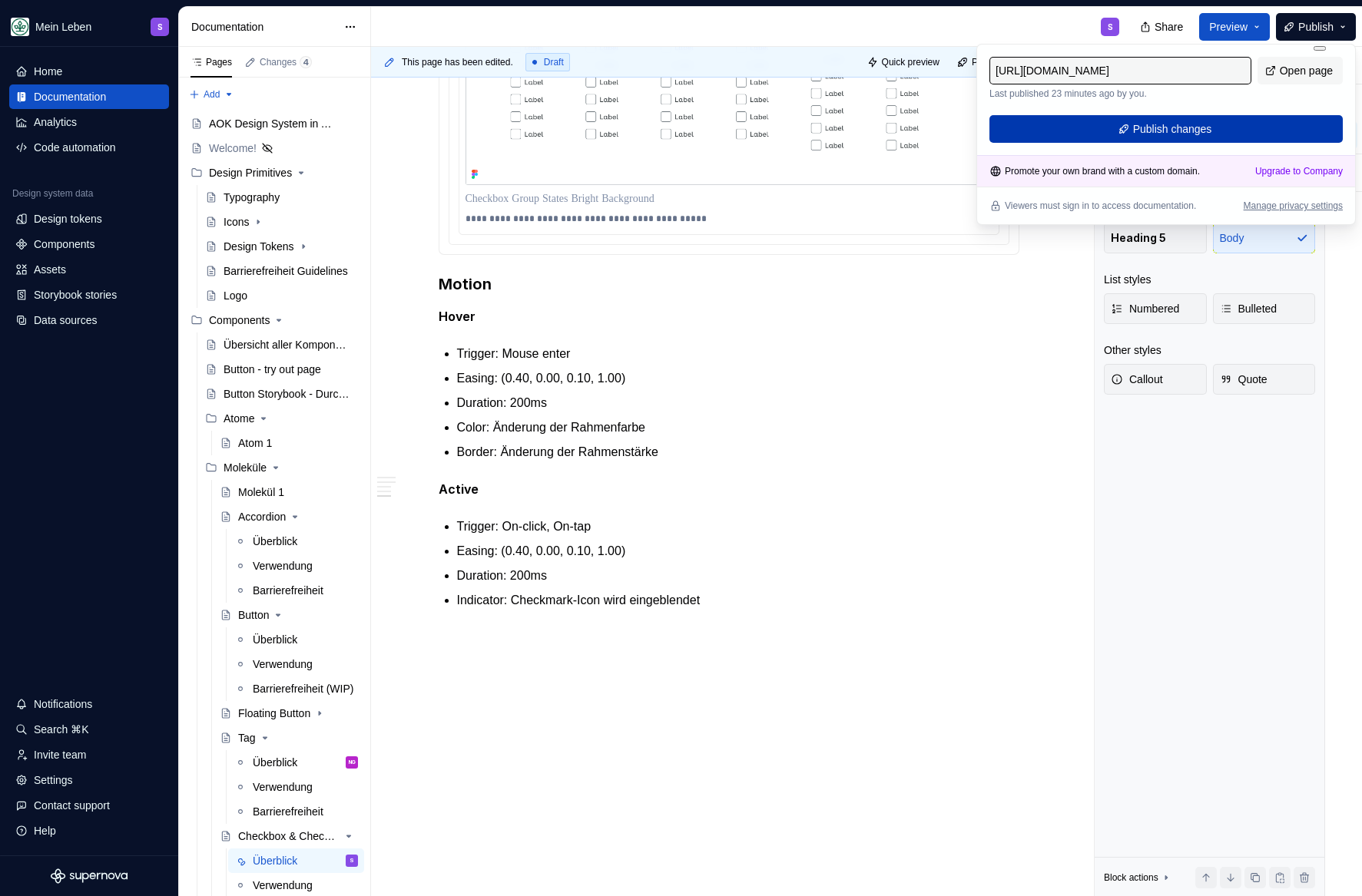
click at [1169, 135] on span "Publish changes" at bounding box center [1173, 129] width 79 height 15
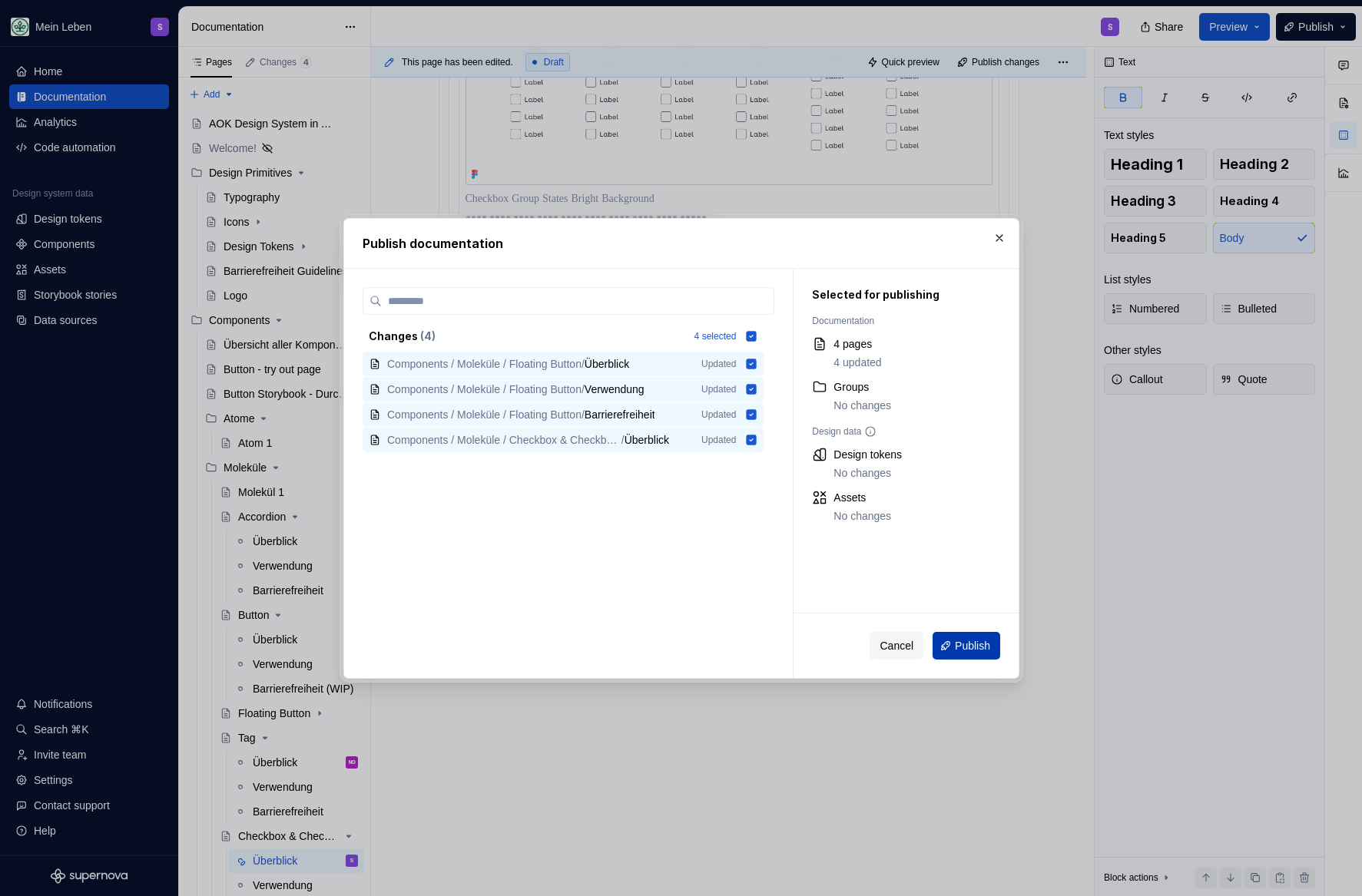
click at [977, 642] on span "Publish" at bounding box center [973, 645] width 35 height 15
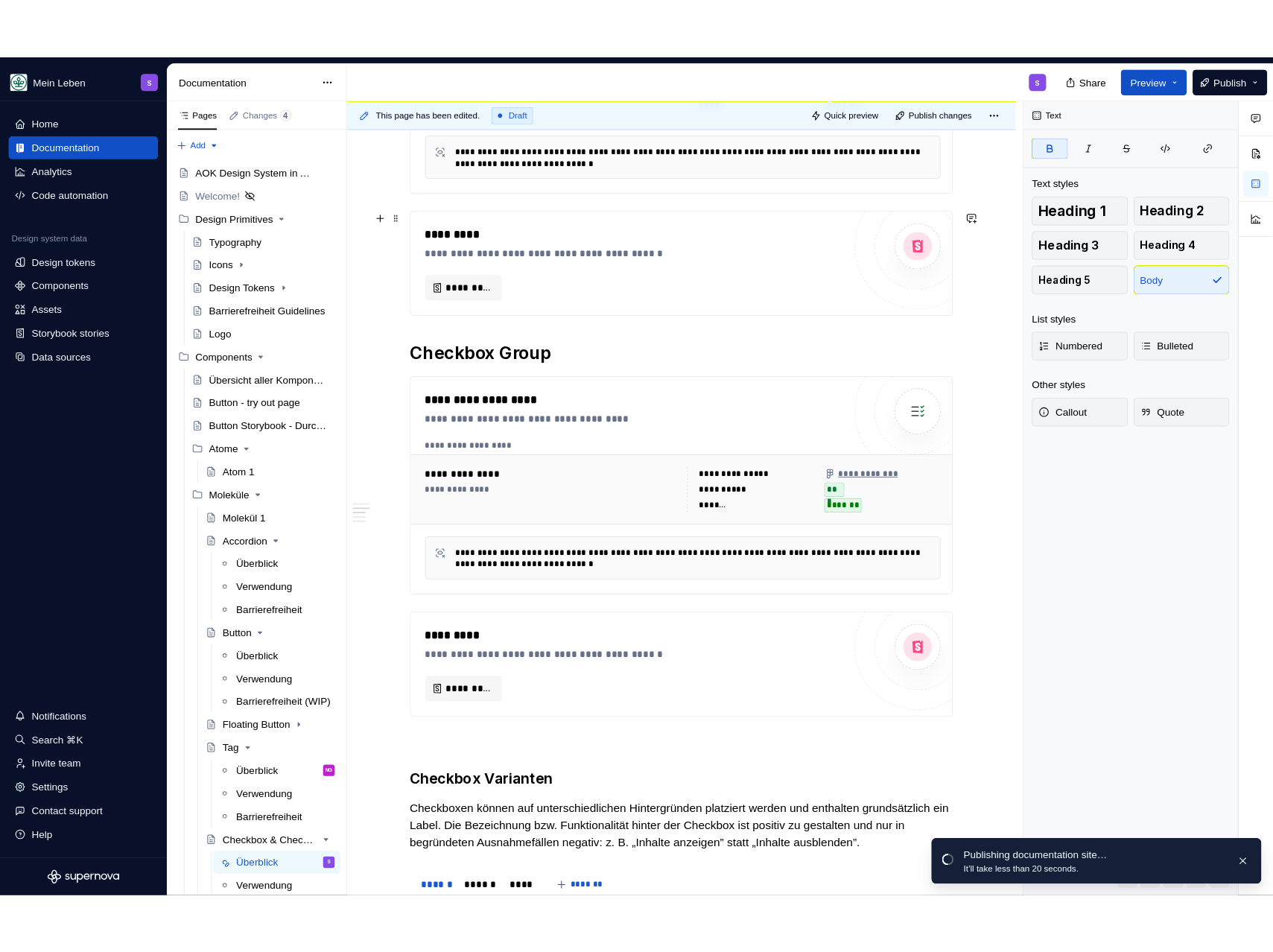
scroll to position [0, 0]
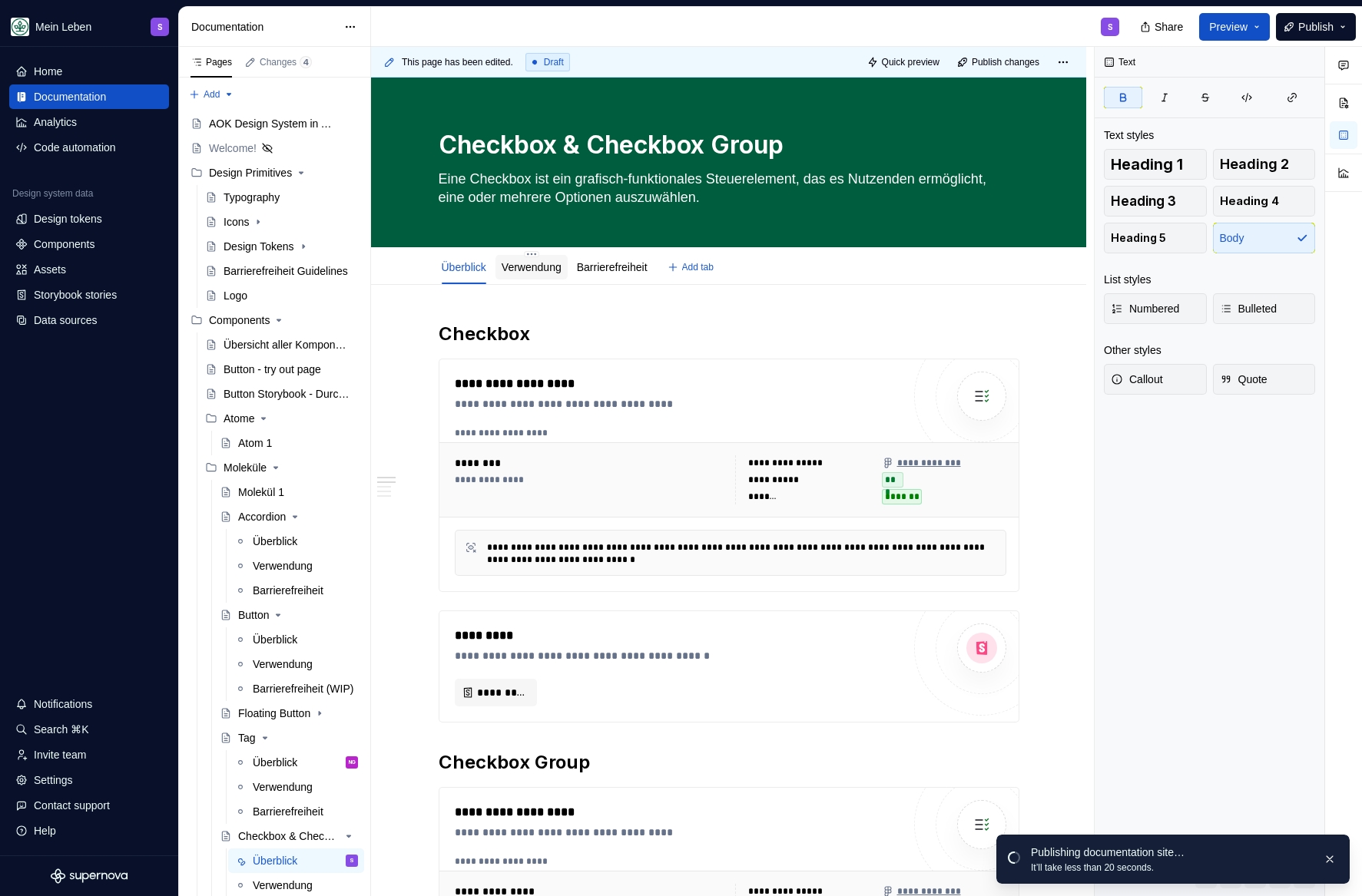
click at [514, 261] on link "Verwendung" at bounding box center [531, 267] width 60 height 12
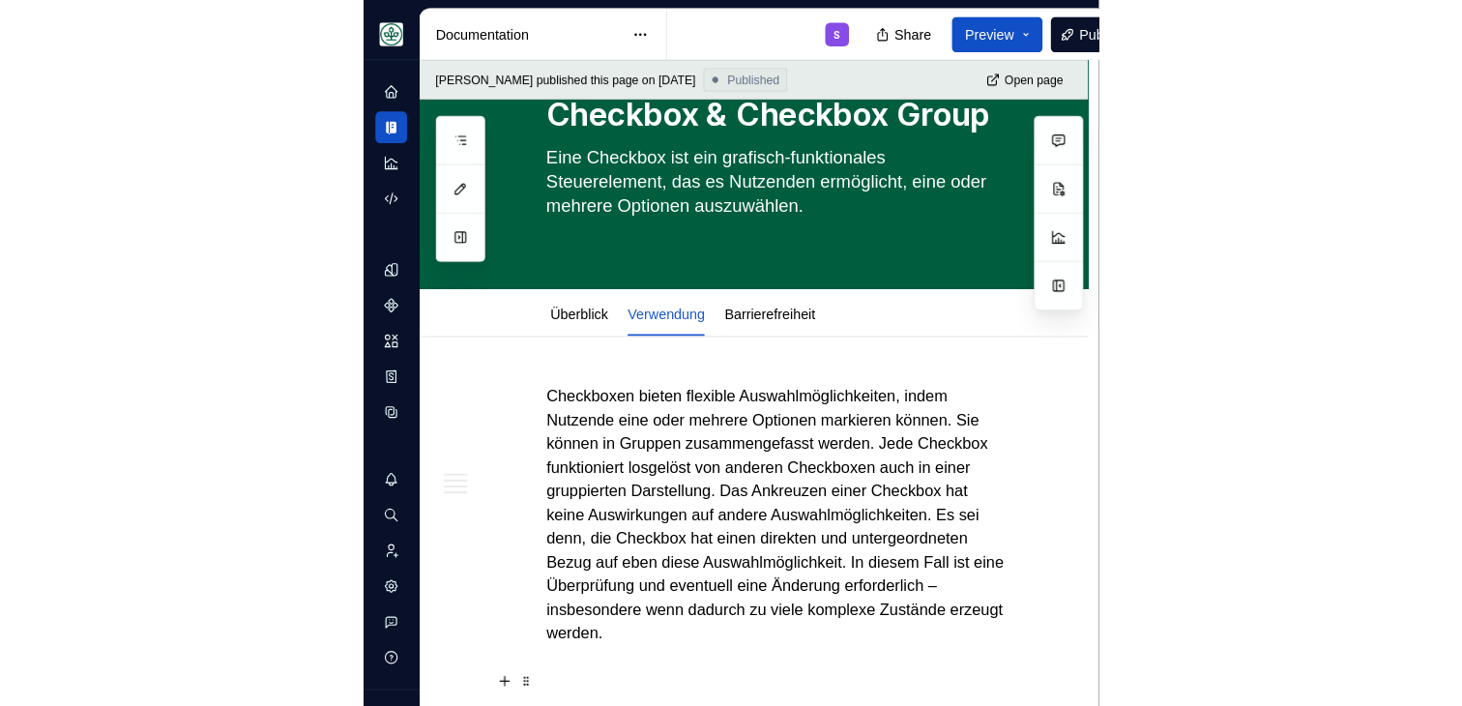
scroll to position [58, 0]
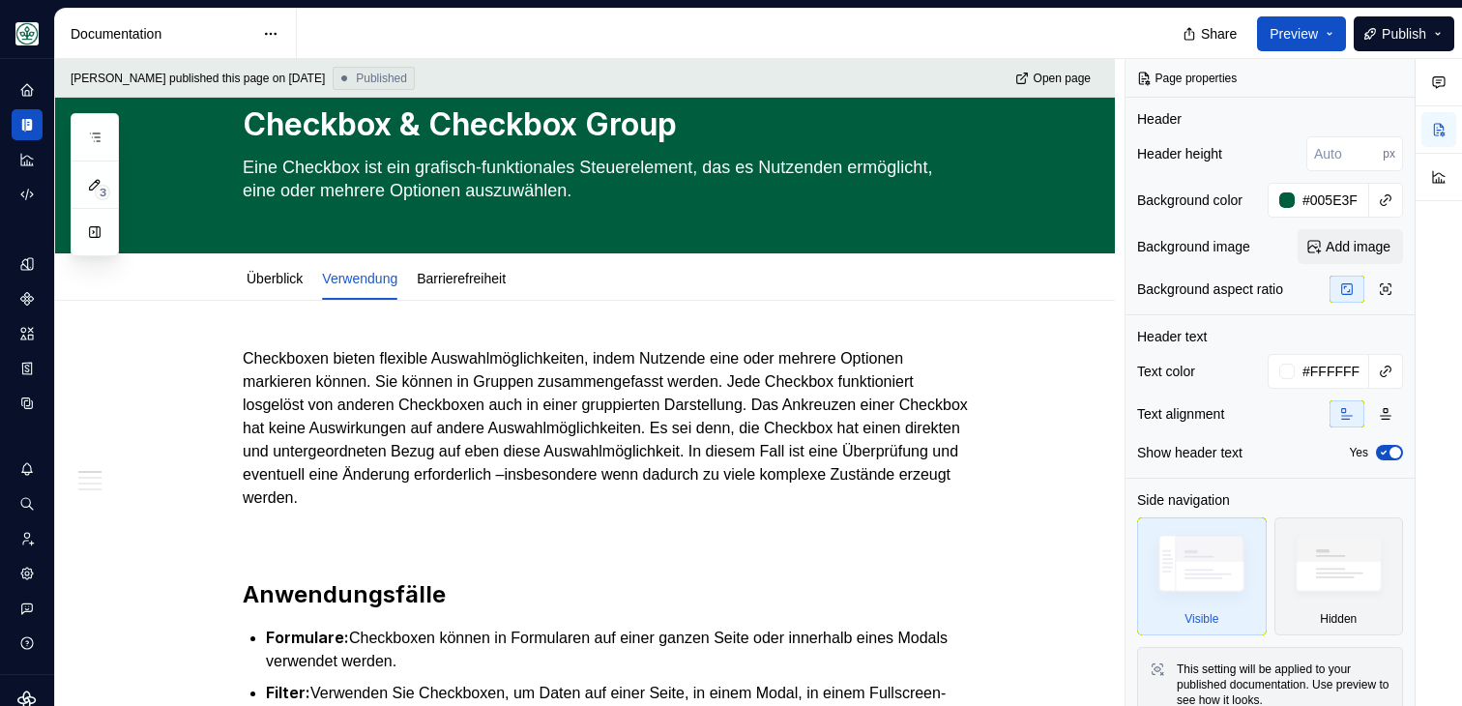
type textarea "*"
